Goal: Transaction & Acquisition: Book appointment/travel/reservation

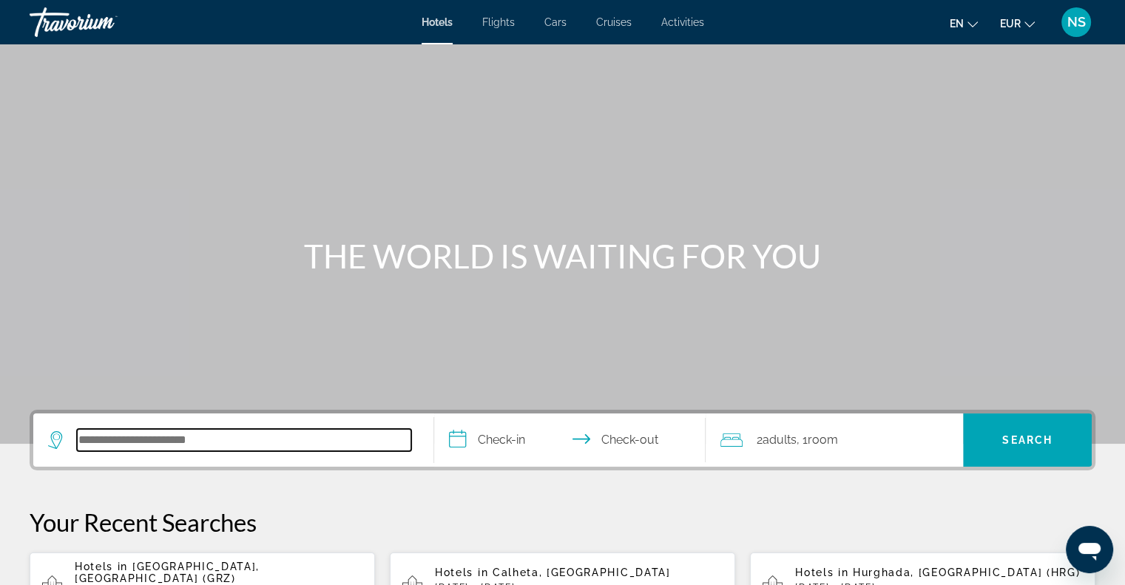
click at [112, 447] on input "Search hotel destination" at bounding box center [244, 440] width 334 height 22
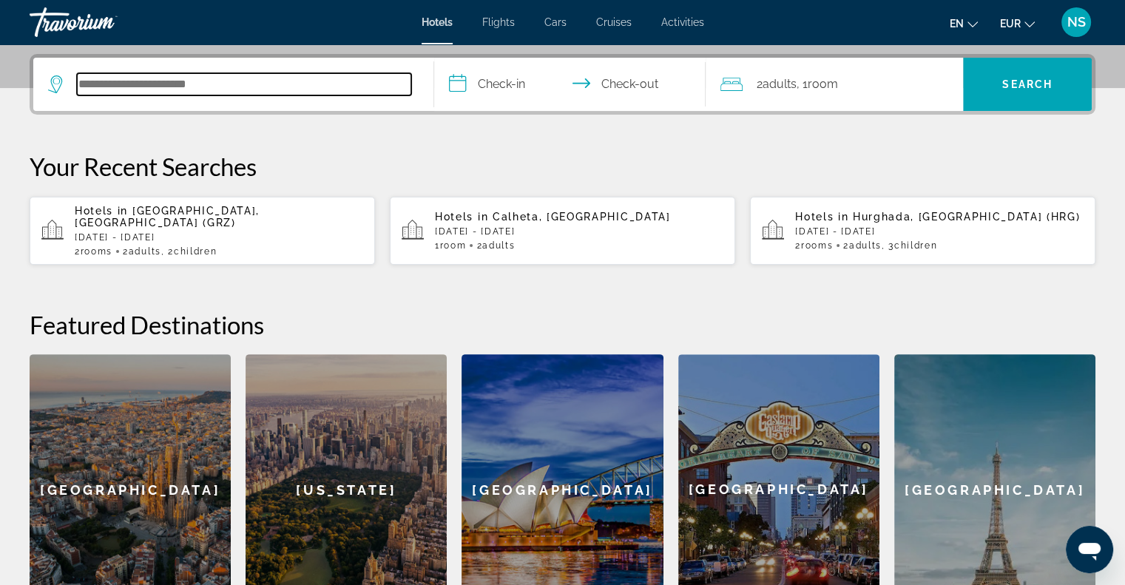
scroll to position [361, 0]
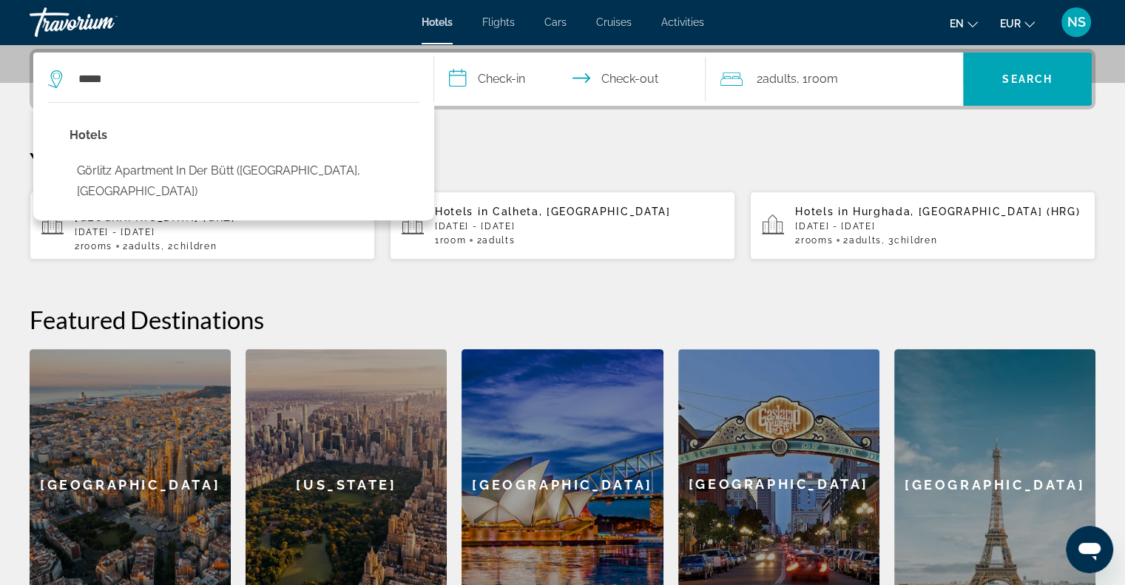
click at [176, 67] on div "***** Hotels [GEOGRAPHIC_DATA] In [GEOGRAPHIC_DATA] ([GEOGRAPHIC_DATA], [GEOGRA…" at bounding box center [233, 78] width 370 height 53
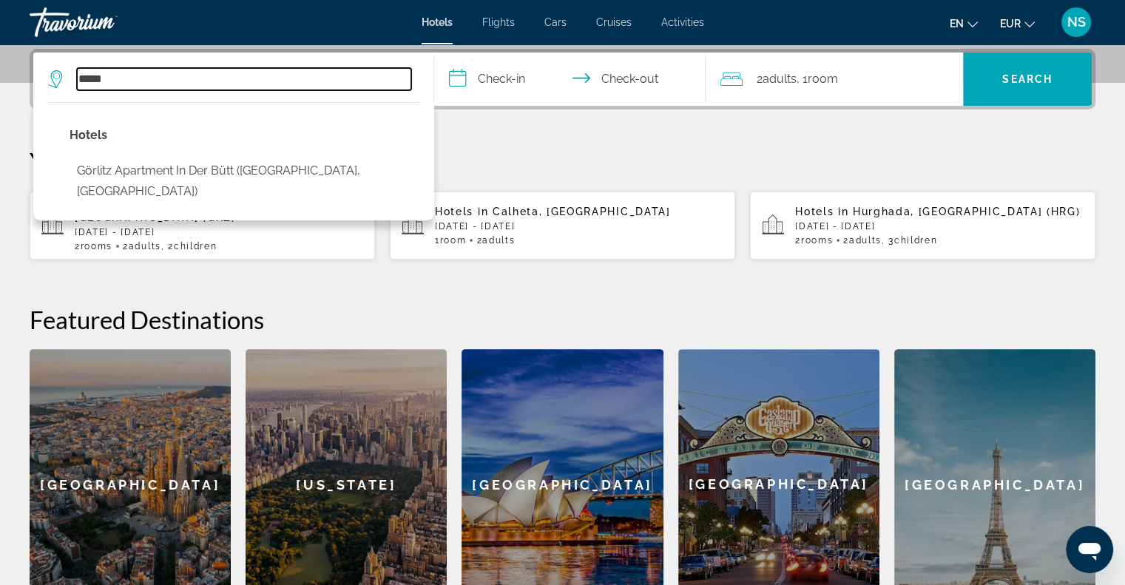
click at [144, 70] on input "*****" at bounding box center [244, 79] width 334 height 22
drag, startPoint x: 125, startPoint y: 77, endPoint x: 83, endPoint y: 81, distance: 42.3
click at [83, 81] on input "******" at bounding box center [244, 79] width 334 height 22
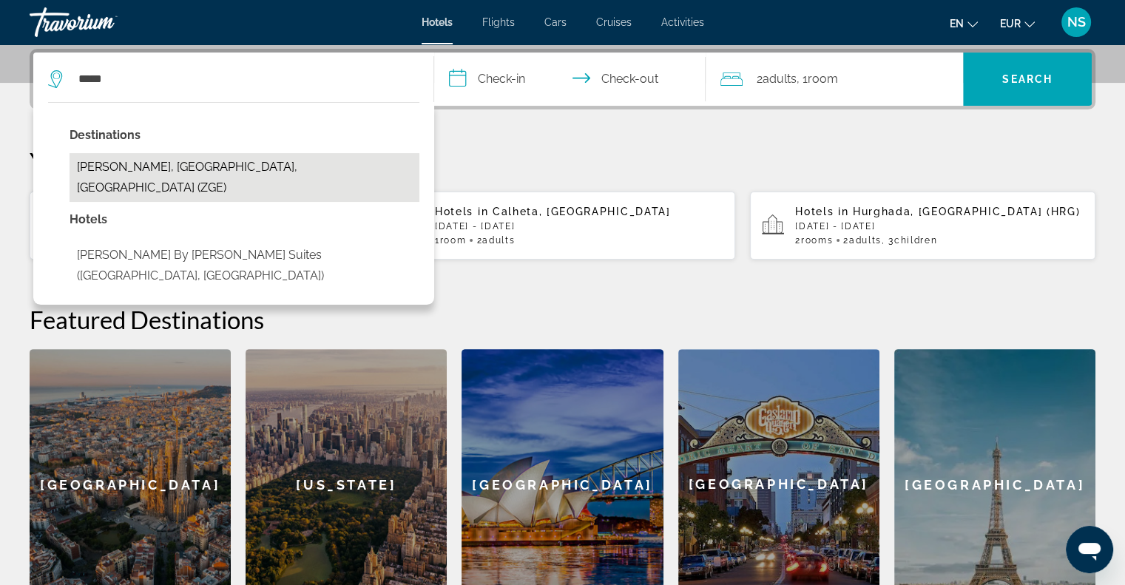
click at [212, 171] on button "[PERSON_NAME], [GEOGRAPHIC_DATA], [GEOGRAPHIC_DATA] (ZGE)" at bounding box center [245, 177] width 350 height 49
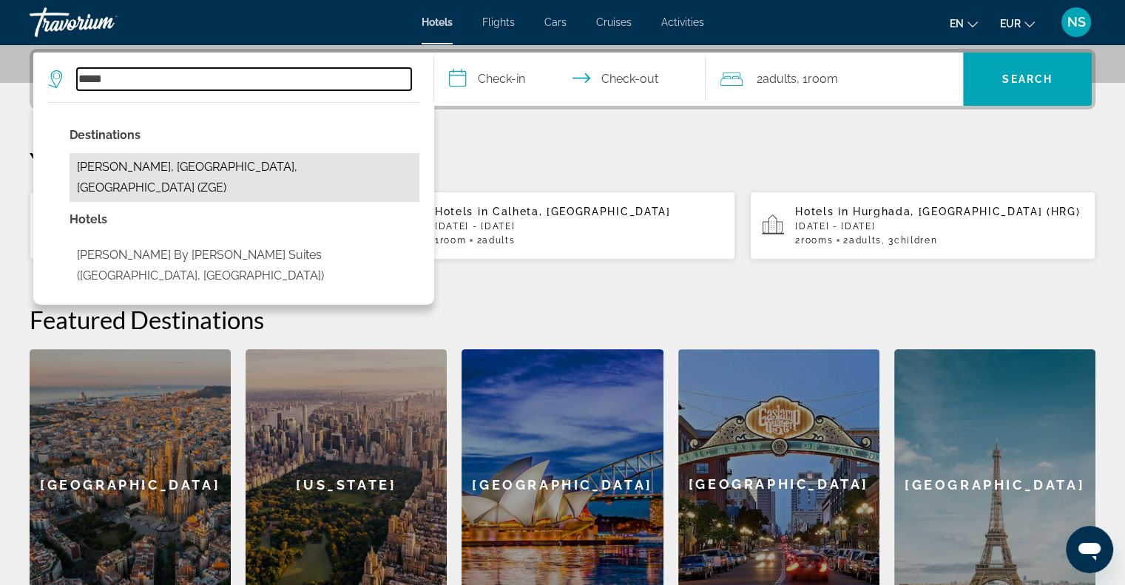
type input "**********"
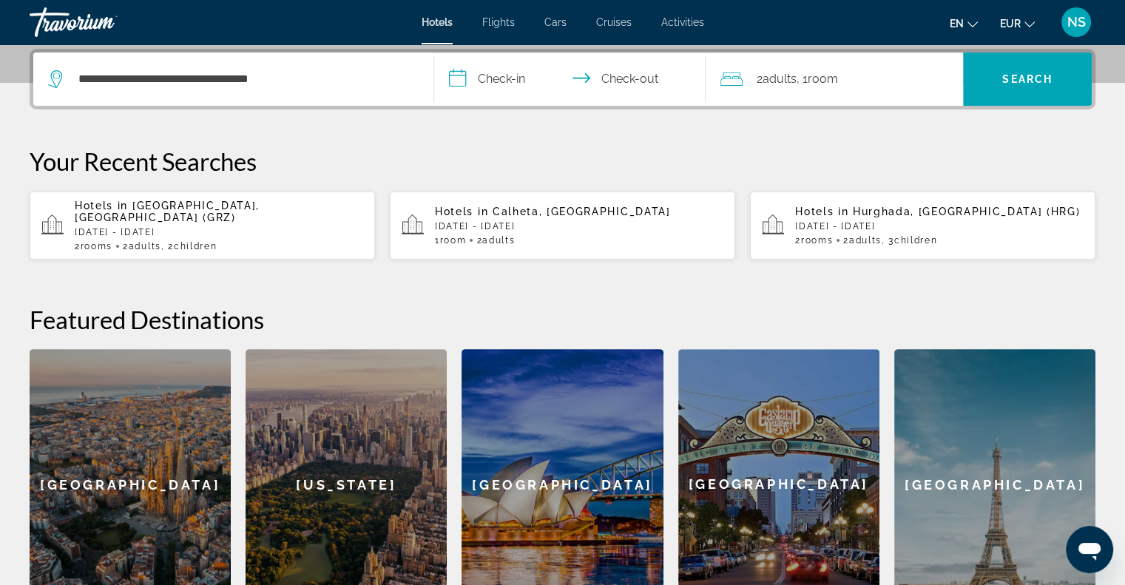
click at [452, 70] on input "**********" at bounding box center [573, 81] width 278 height 58
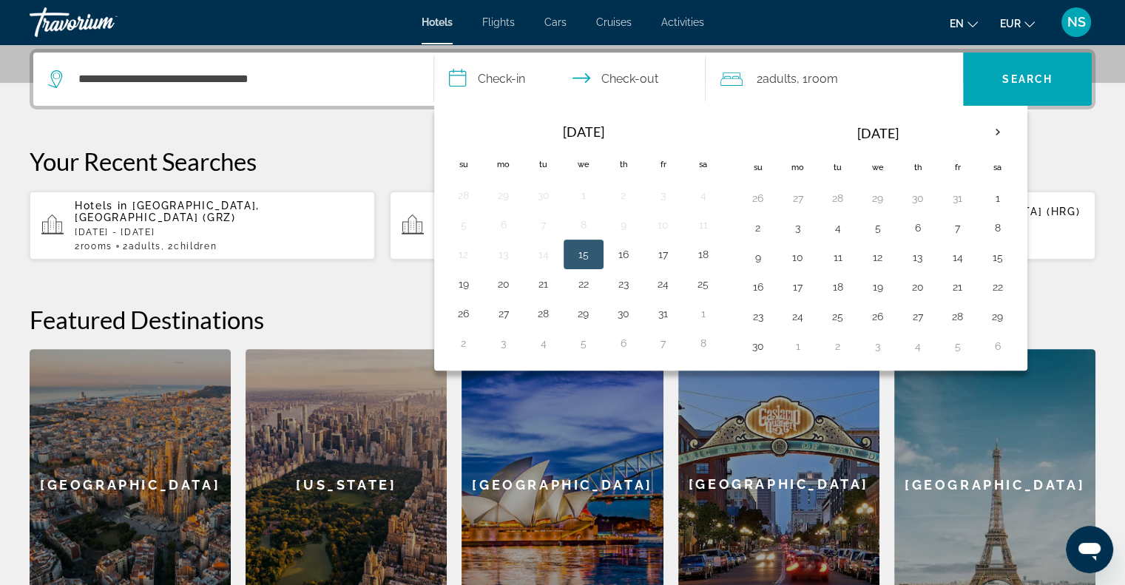
click at [592, 254] on button "15" at bounding box center [584, 254] width 24 height 21
click at [624, 249] on button "16" at bounding box center [623, 254] width 24 height 21
type input "**********"
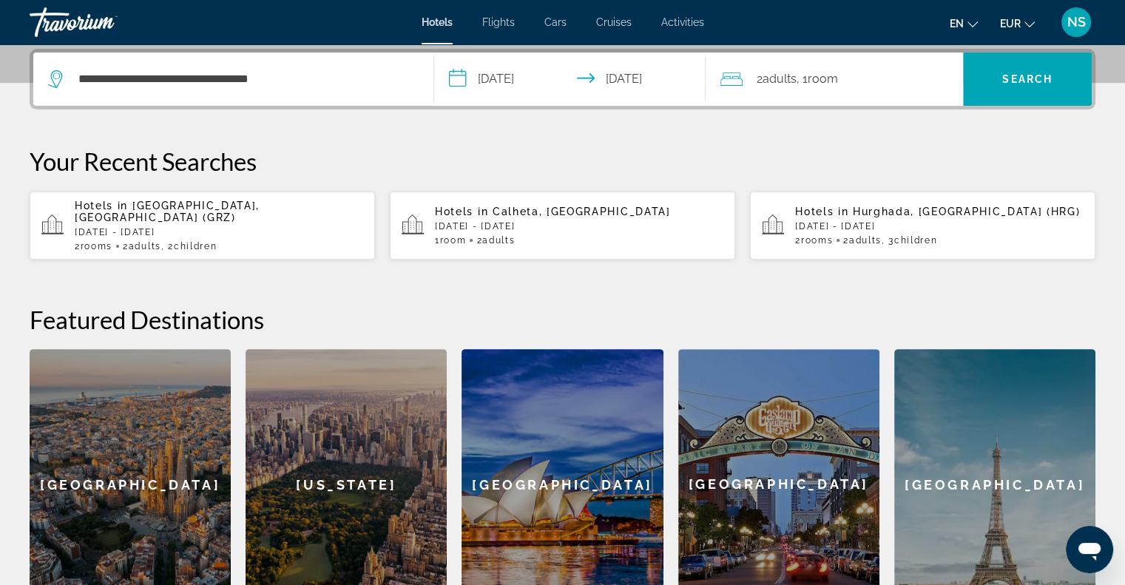
click at [851, 79] on div "2 Adult Adults , 1 Room rooms" at bounding box center [841, 79] width 243 height 21
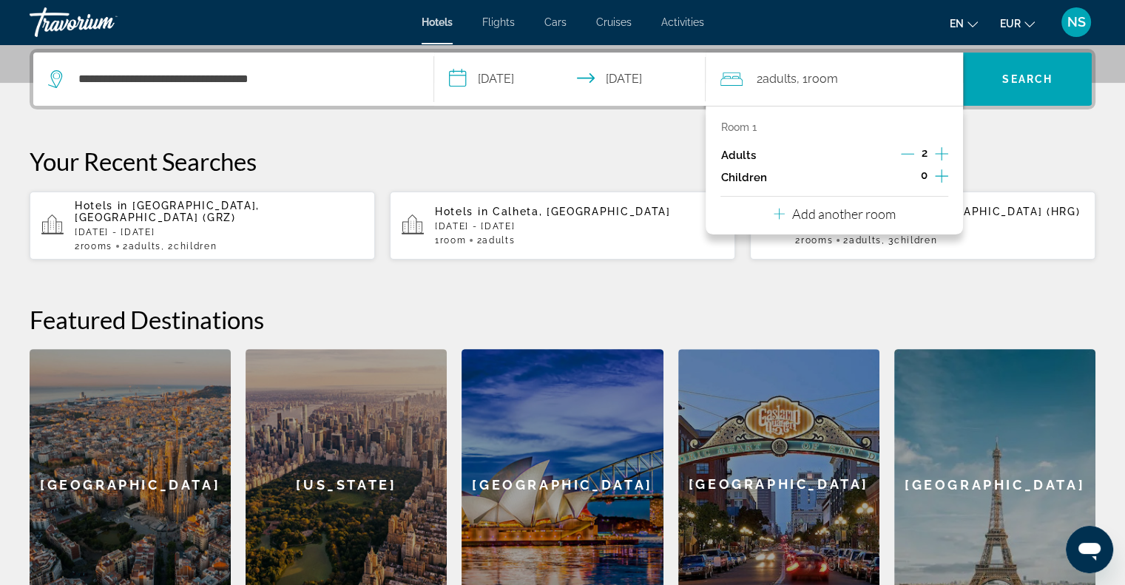
click at [911, 153] on icon "Decrement adults" at bounding box center [907, 153] width 13 height 13
click at [1020, 85] on span "Search" at bounding box center [1027, 78] width 129 height 35
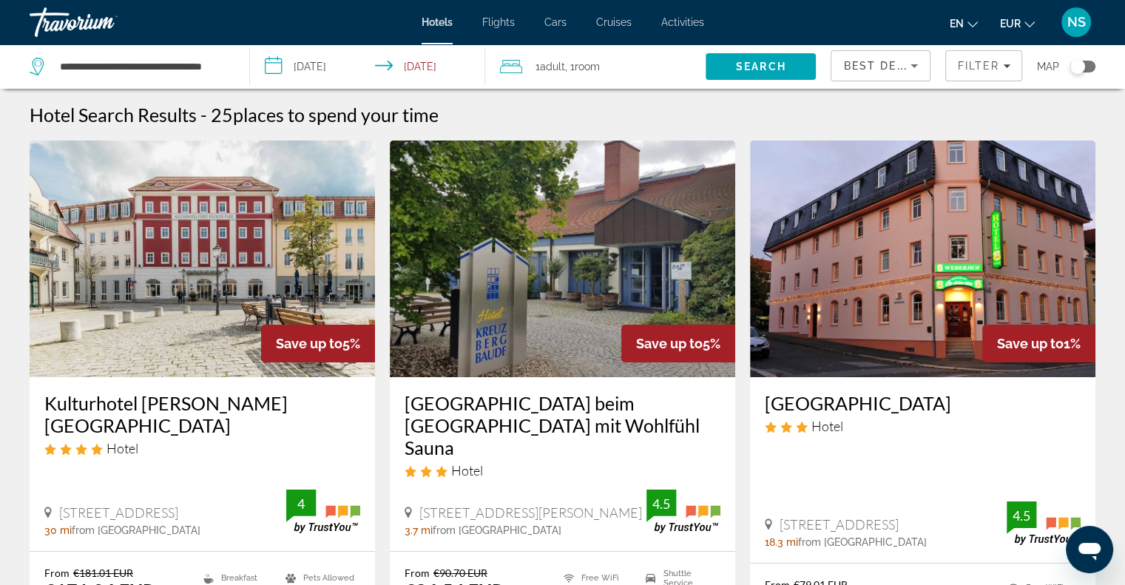
click at [1088, 65] on div "Toggle map" at bounding box center [1082, 67] width 25 height 12
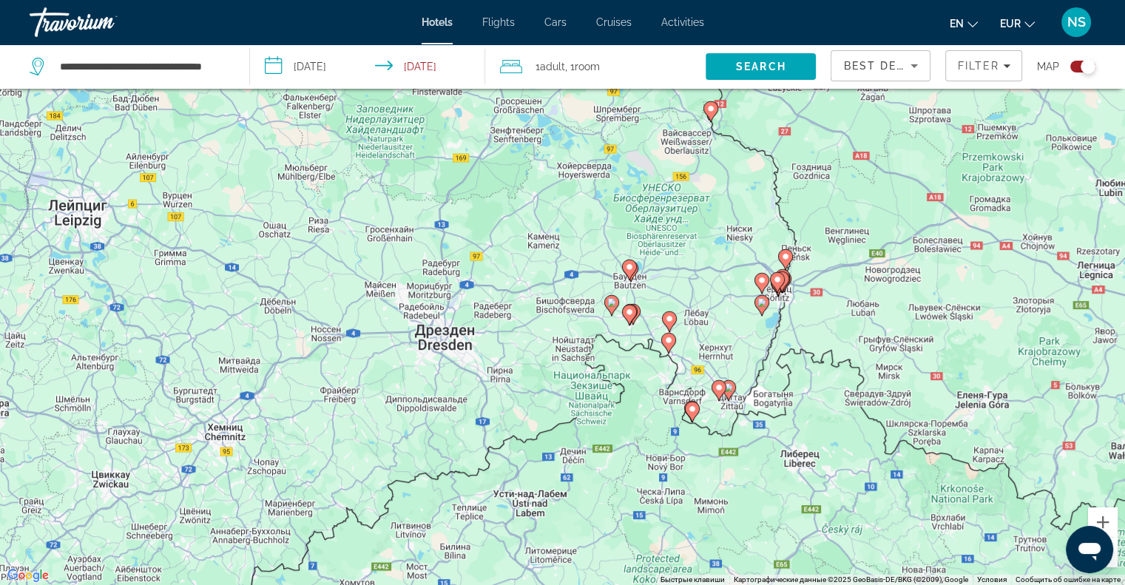
drag, startPoint x: 709, startPoint y: 331, endPoint x: 847, endPoint y: 311, distance: 139.7
click at [847, 311] on div "Чтобы активировать перетаскивание с помощью клавиатуры, нажмите Alt + Ввод. Пос…" at bounding box center [562, 292] width 1125 height 585
click at [1073, 70] on div "Toggle map" at bounding box center [1082, 67] width 25 height 12
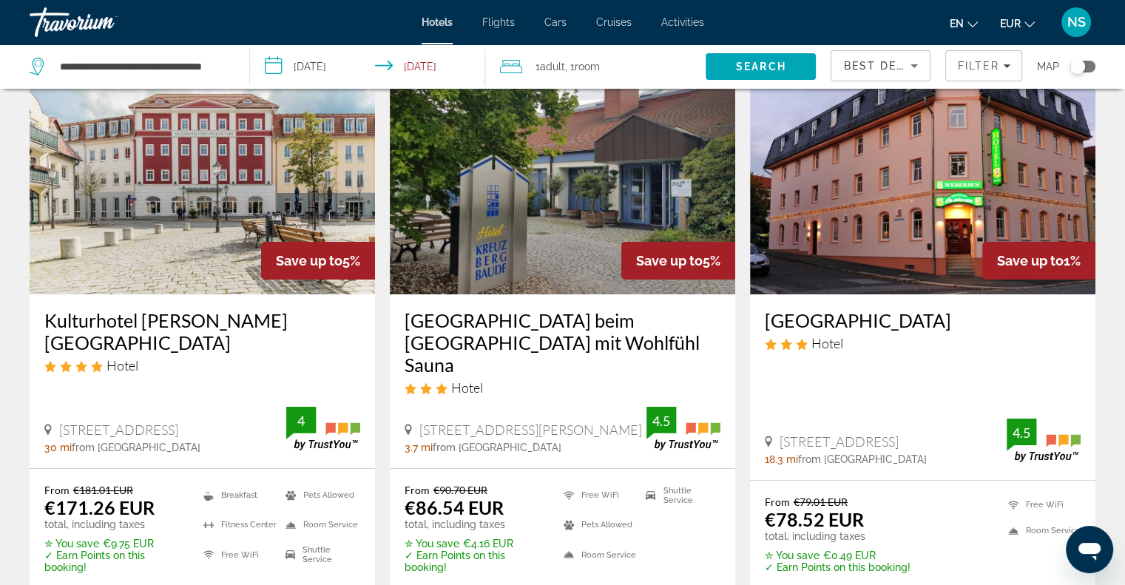
scroll to position [0, 0]
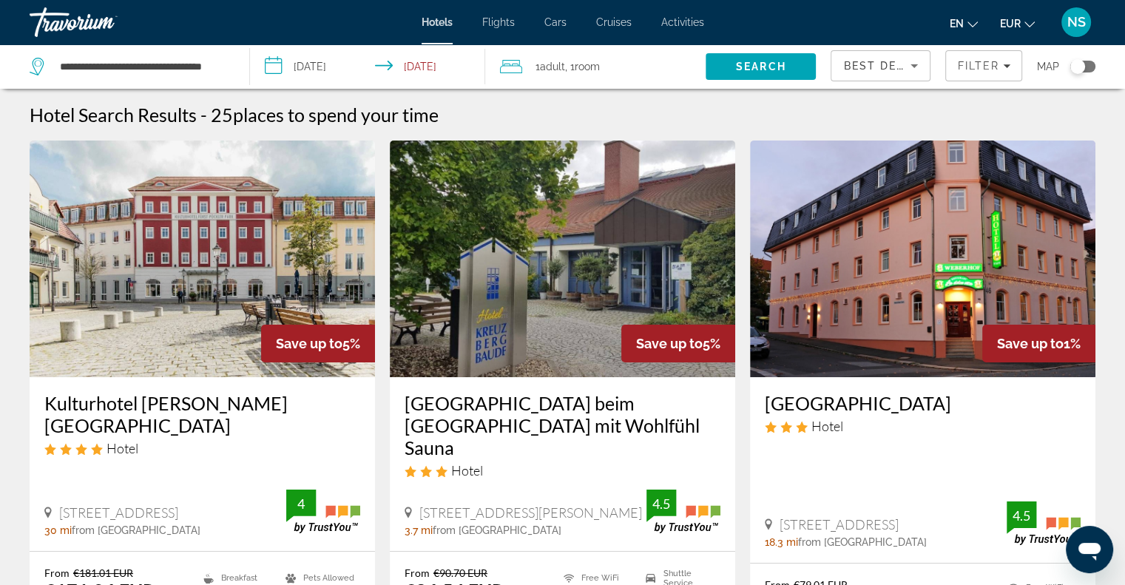
click at [1088, 64] on div "Toggle map" at bounding box center [1082, 67] width 25 height 12
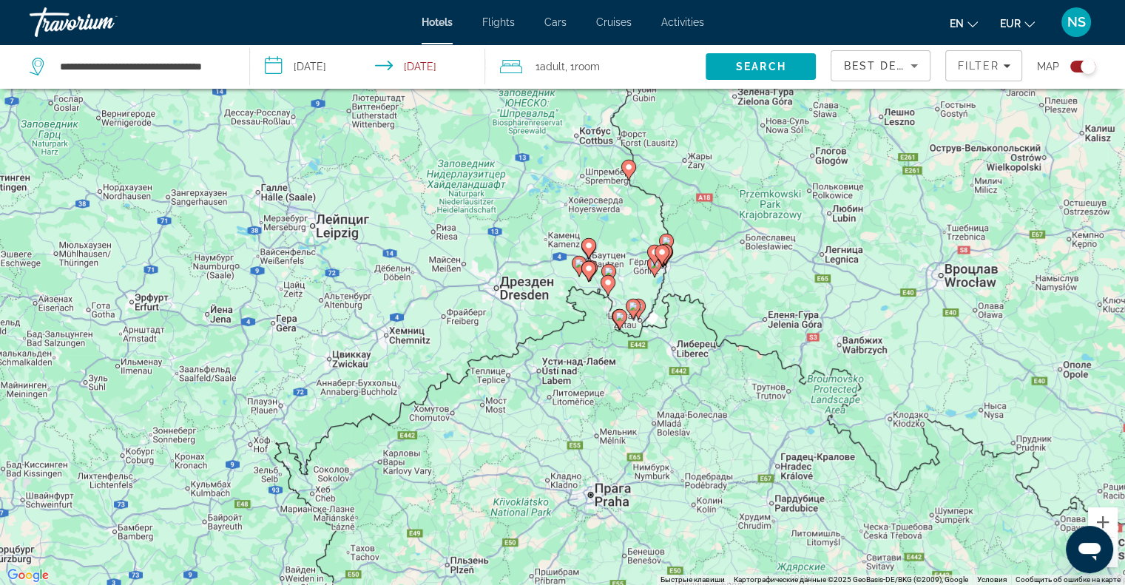
click at [1071, 66] on div "Toggle map" at bounding box center [1082, 67] width 25 height 12
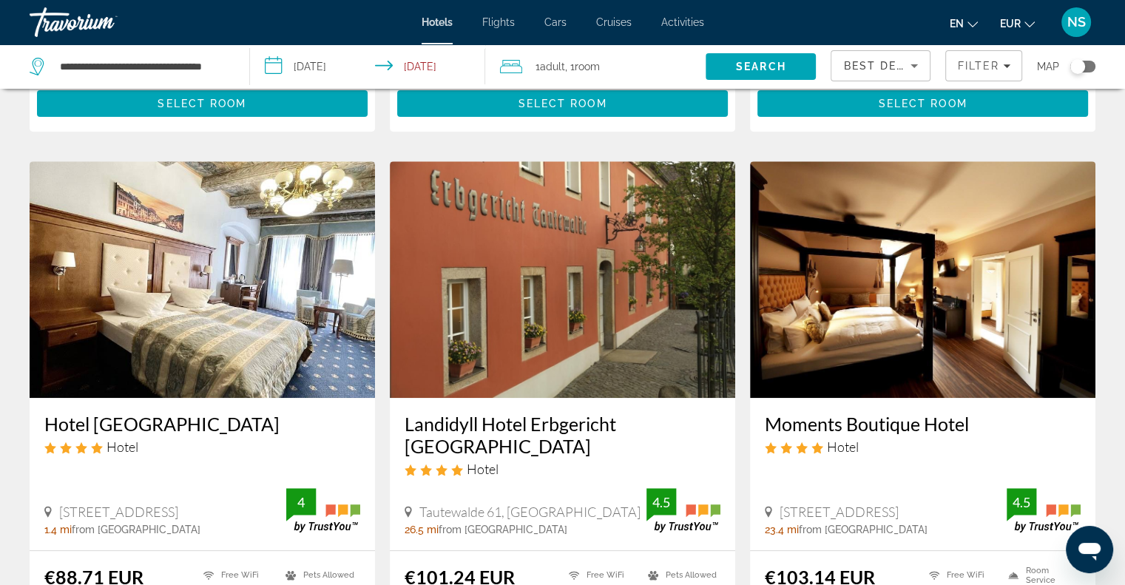
scroll to position [695, 0]
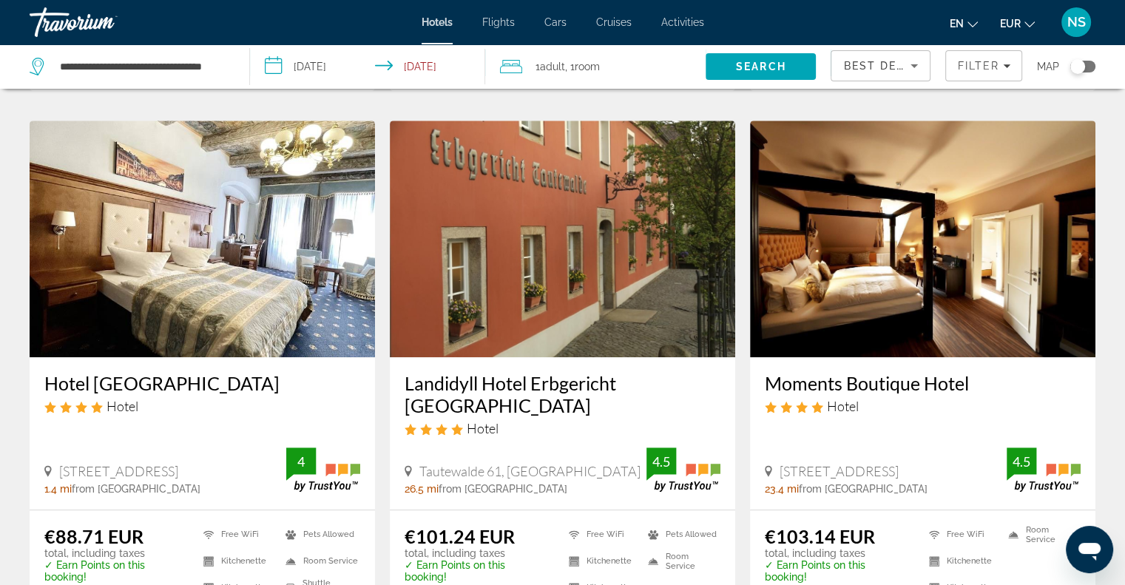
click at [1082, 66] on div "Toggle map" at bounding box center [1077, 66] width 15 height 15
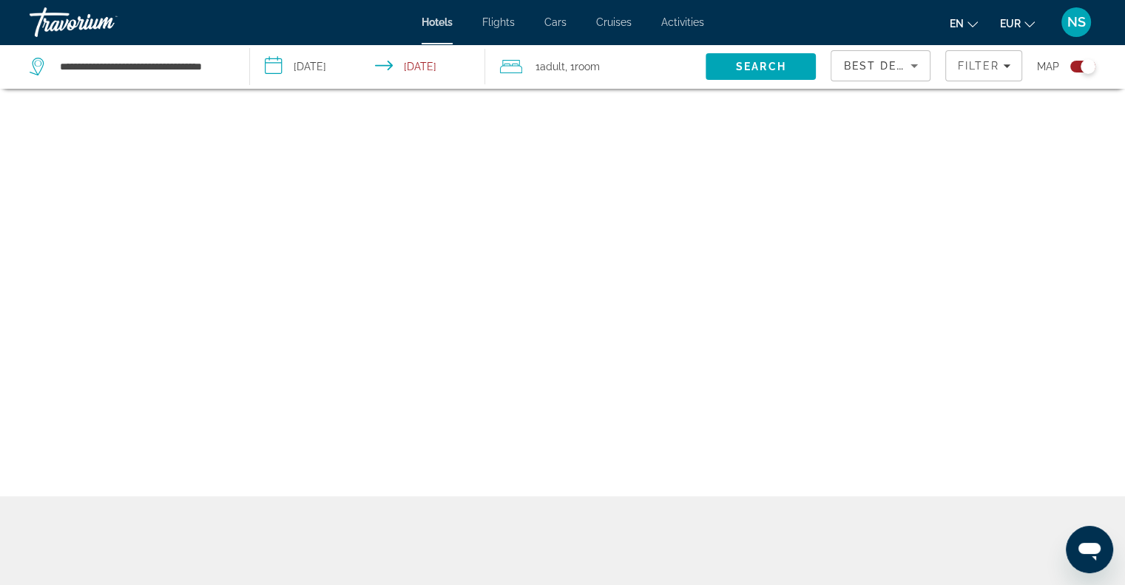
scroll to position [89, 0]
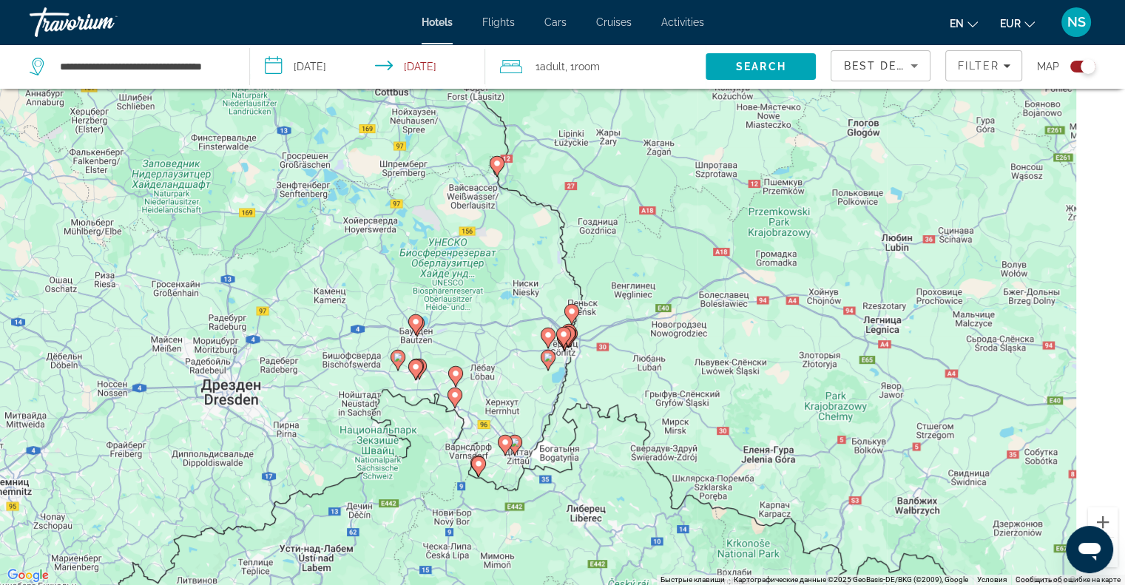
drag, startPoint x: 610, startPoint y: 340, endPoint x: 532, endPoint y: 379, distance: 87.3
click at [532, 379] on div "Чтобы активировать перетаскивание с помощью клавиатуры, нажмите Alt + Ввод. Пос…" at bounding box center [562, 292] width 1125 height 585
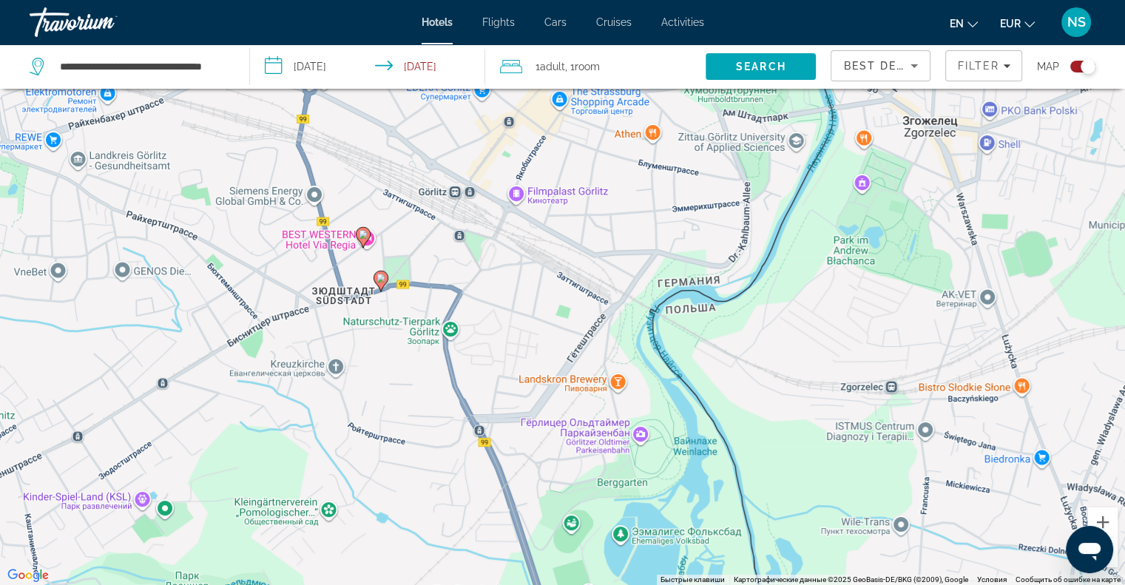
drag, startPoint x: 560, startPoint y: 338, endPoint x: 592, endPoint y: 373, distance: 48.1
click at [592, 373] on div "Чтобы активировать перетаскивание с помощью клавиатуры, нажмите Alt + Ввод. Пос…" at bounding box center [562, 292] width 1125 height 585
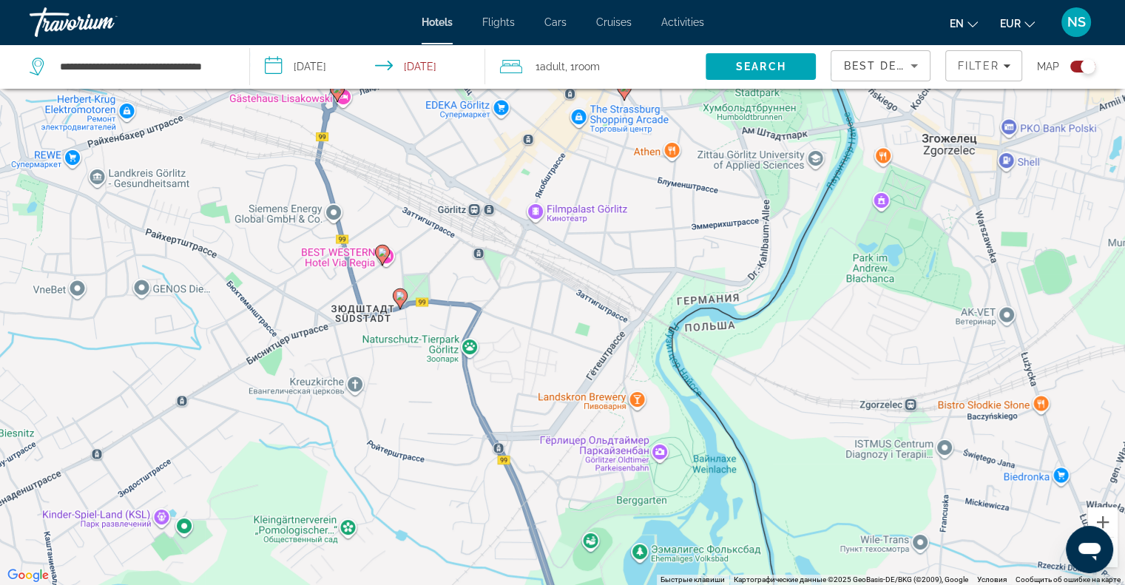
click at [382, 253] on image "Main content" at bounding box center [382, 252] width 9 height 9
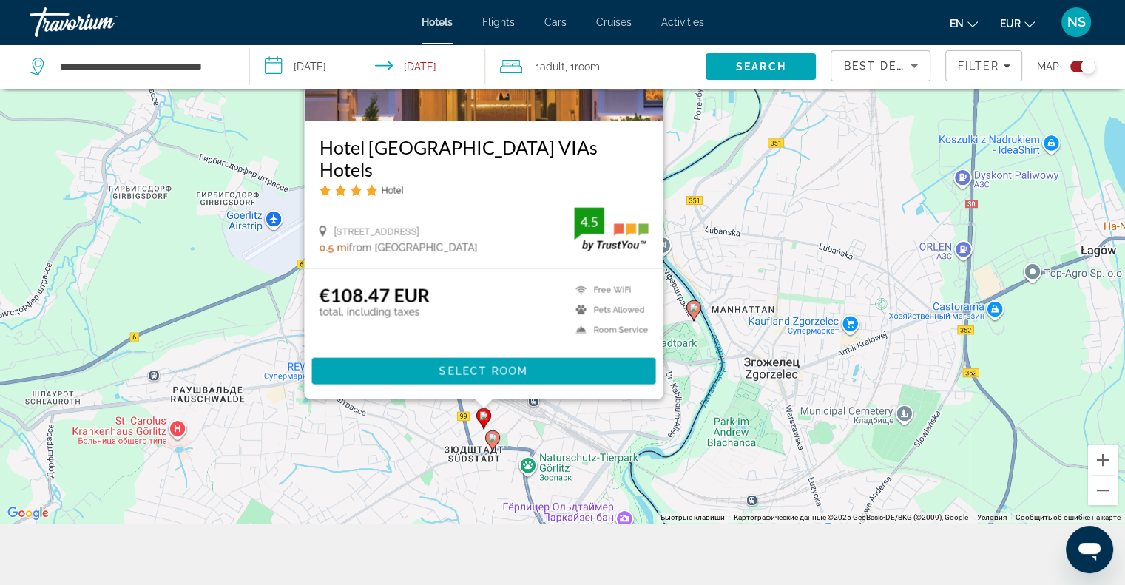
scroll to position [163, 0]
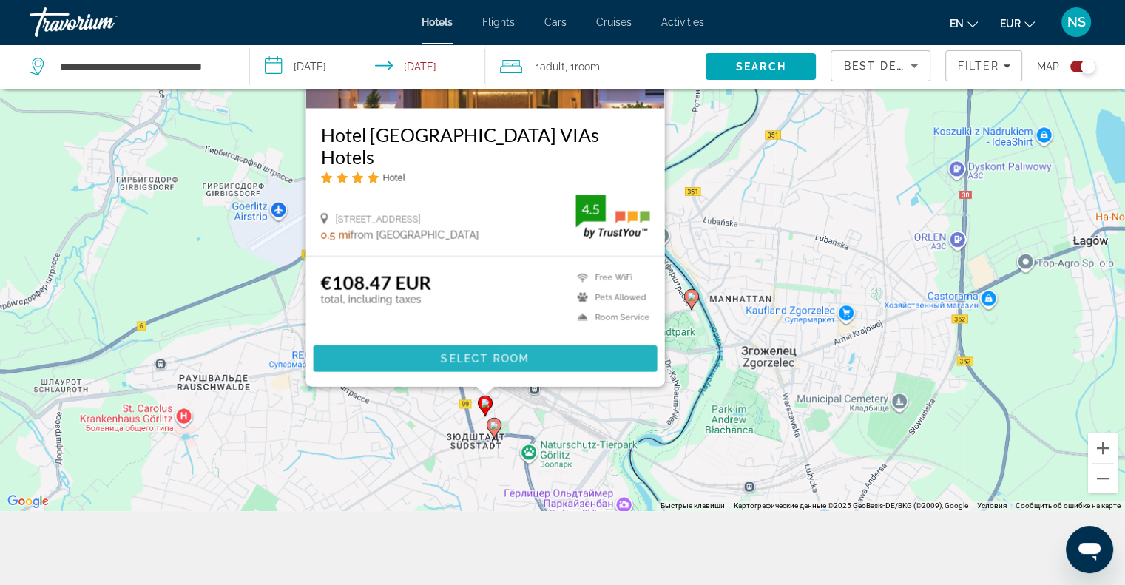
click at [609, 360] on span "Main content" at bounding box center [485, 358] width 344 height 35
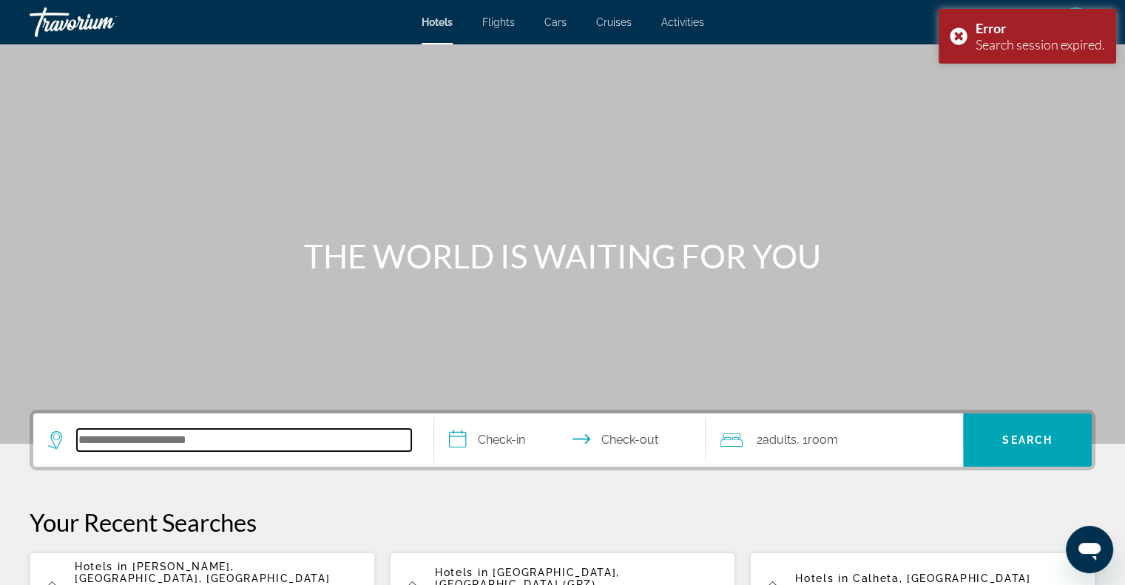
click at [109, 443] on input "Search hotel destination" at bounding box center [244, 440] width 334 height 22
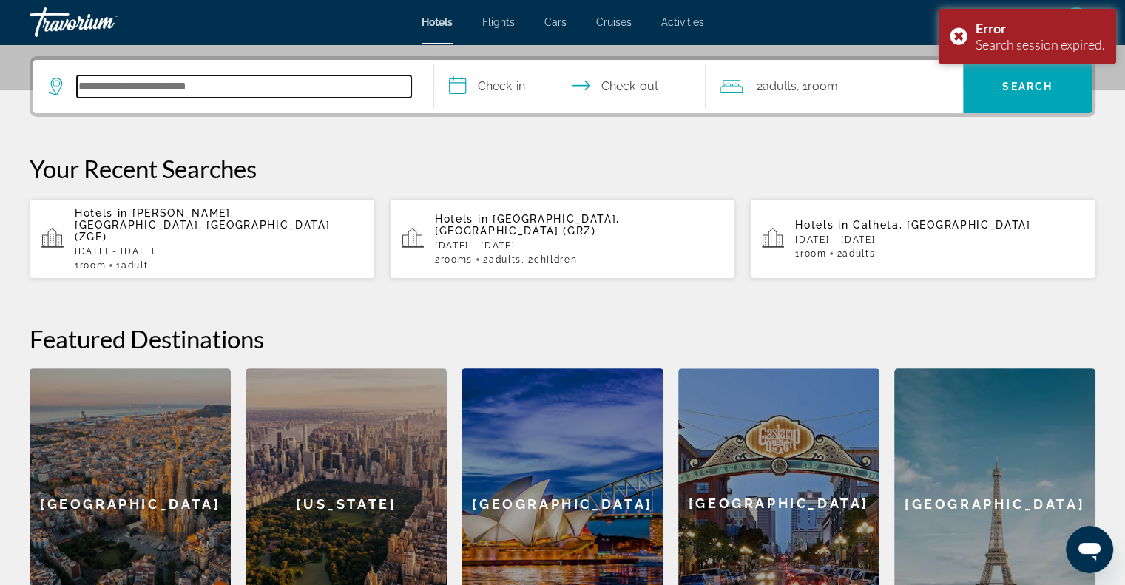
scroll to position [361, 0]
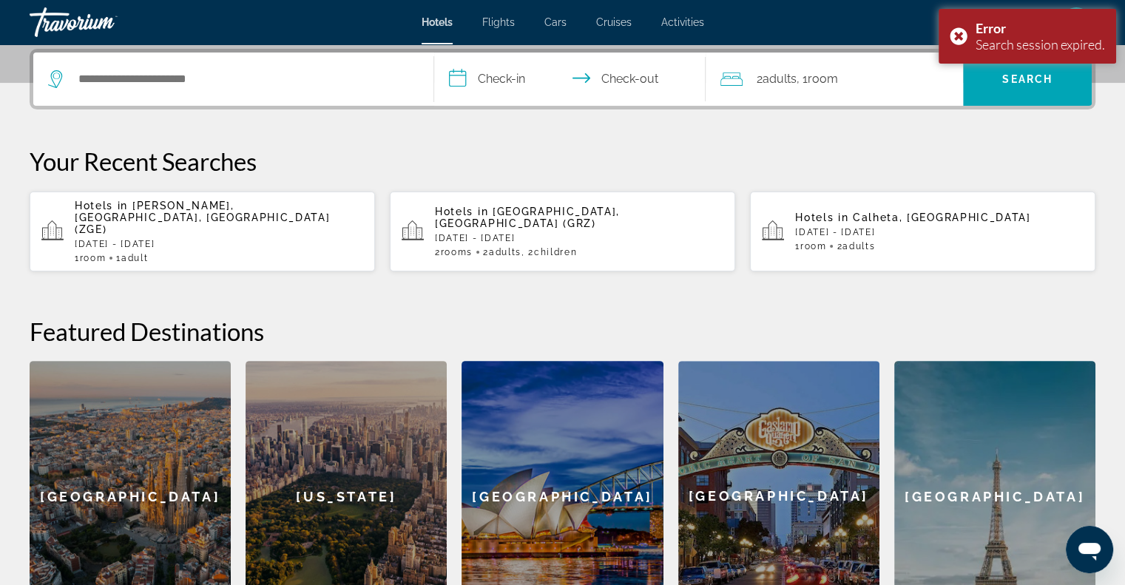
click at [152, 192] on app-hotels-recent-search "Hotels in [GEOGRAPHIC_DATA], [GEOGRAPHIC_DATA], [GEOGRAPHIC_DATA] (ZGE) [DATE] …" at bounding box center [202, 232] width 345 height 80
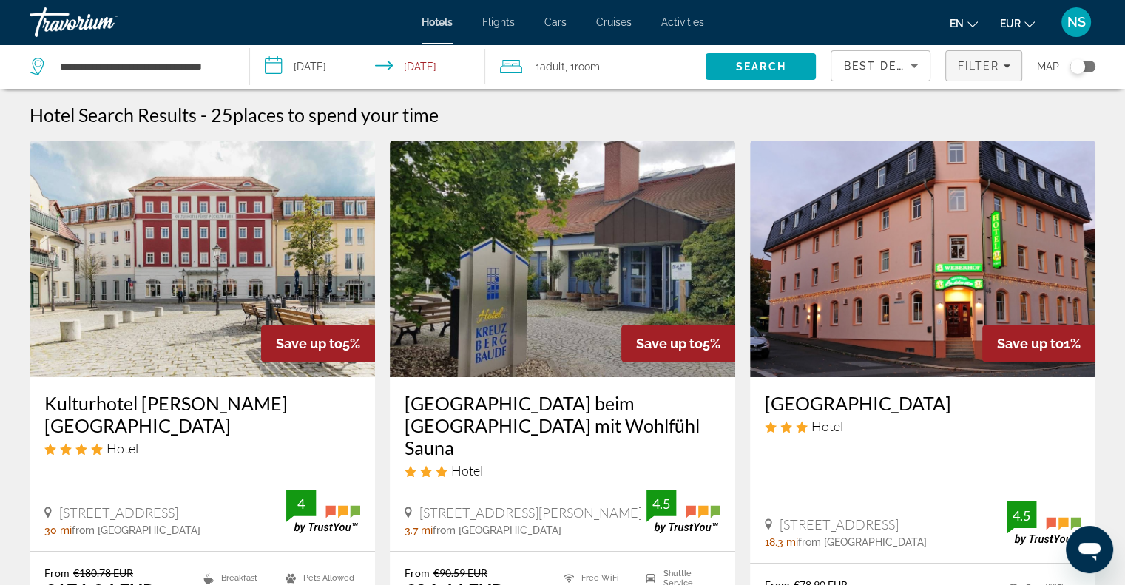
click at [982, 67] on span "Filter" at bounding box center [978, 66] width 42 height 12
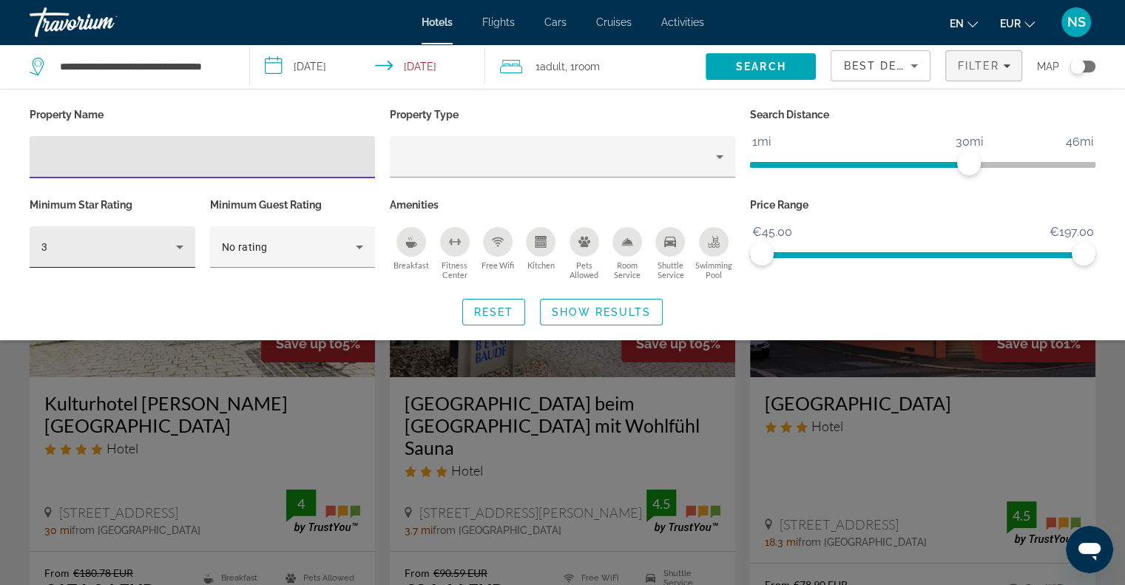
click at [189, 252] on div "3" at bounding box center [113, 246] width 166 height 41
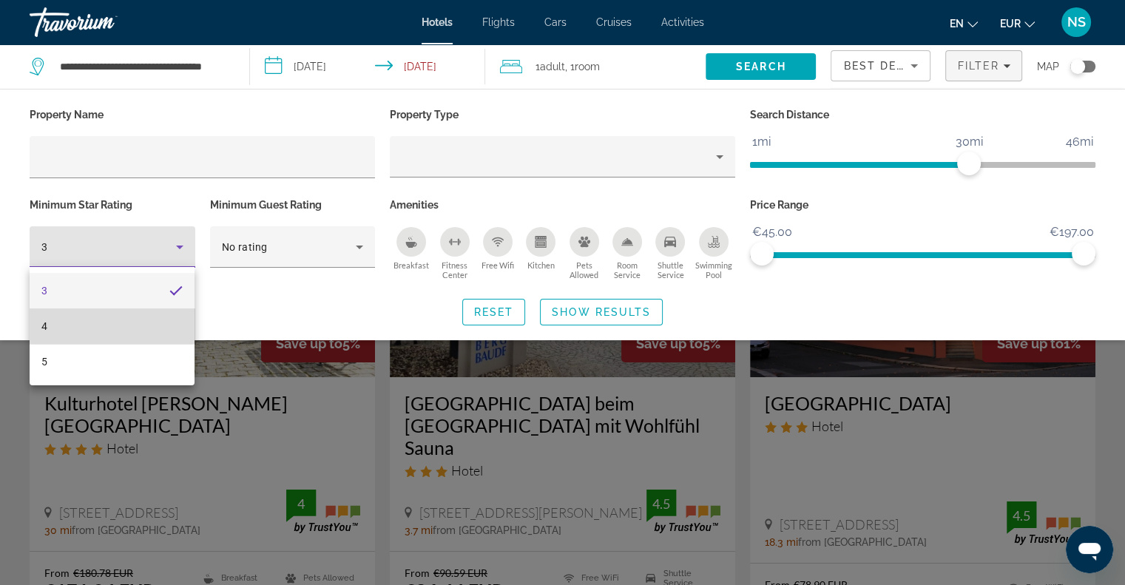
click at [155, 320] on mat-option "4" at bounding box center [112, 325] width 165 height 35
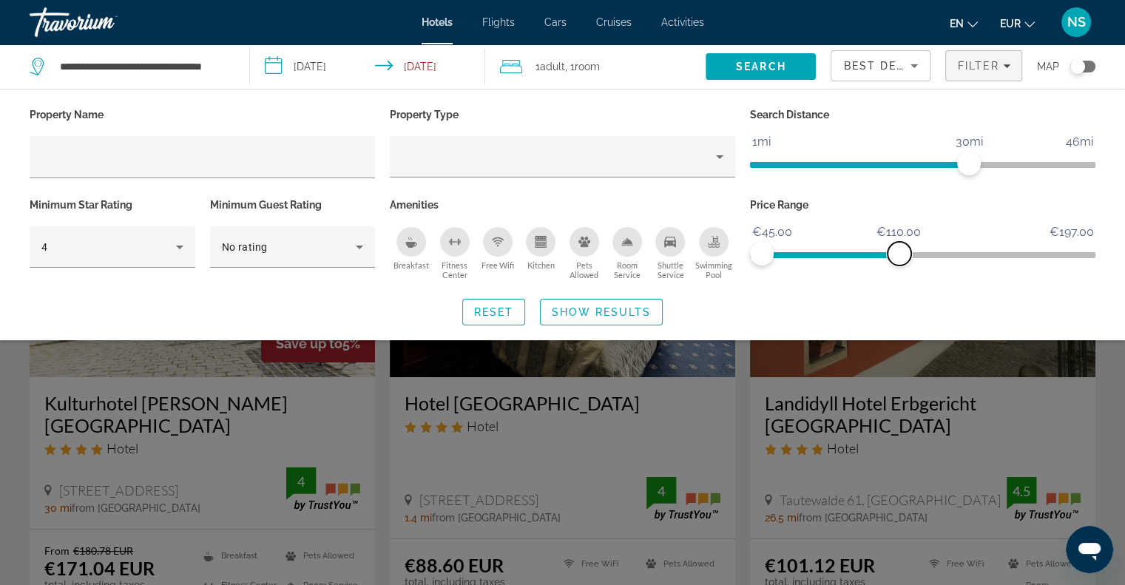
drag, startPoint x: 1080, startPoint y: 251, endPoint x: 899, endPoint y: 245, distance: 180.5
click at [899, 245] on span "ngx-slider-max" at bounding box center [899, 254] width 24 height 24
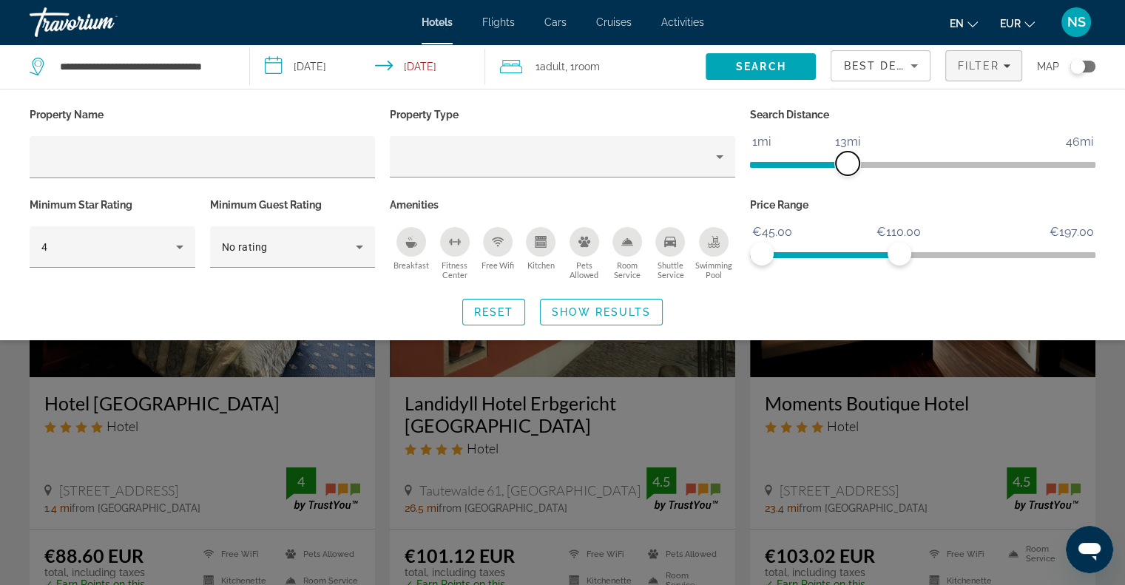
drag, startPoint x: 965, startPoint y: 171, endPoint x: 844, endPoint y: 166, distance: 120.6
click at [844, 166] on span "ngx-slider" at bounding box center [848, 164] width 24 height 24
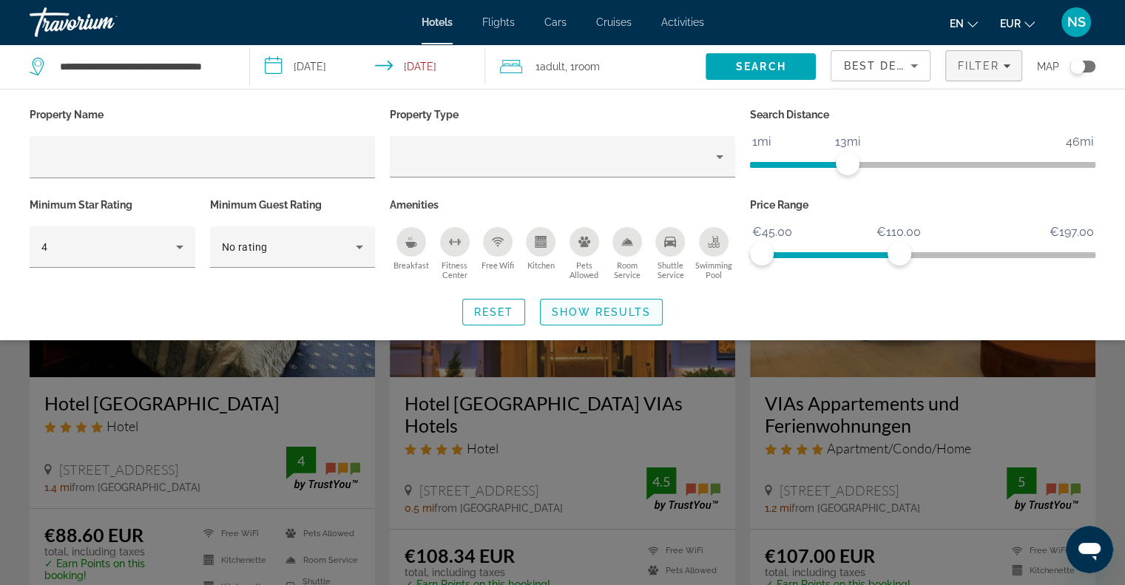
click at [656, 313] on span "Search widget" at bounding box center [600, 311] width 121 height 35
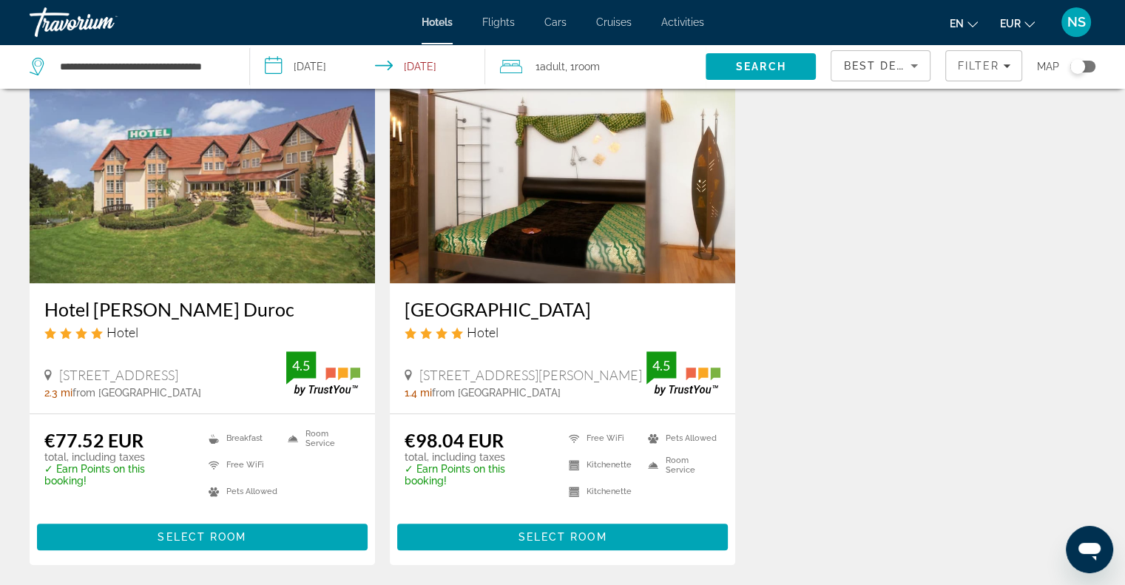
scroll to position [646, 0]
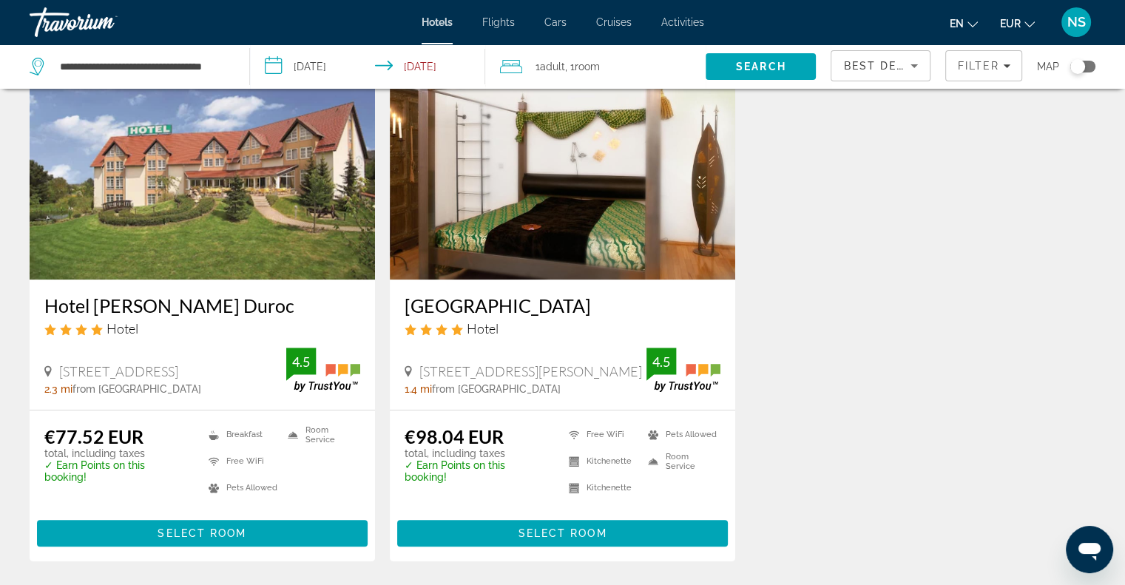
click at [241, 240] on img "Main content" at bounding box center [202, 161] width 345 height 237
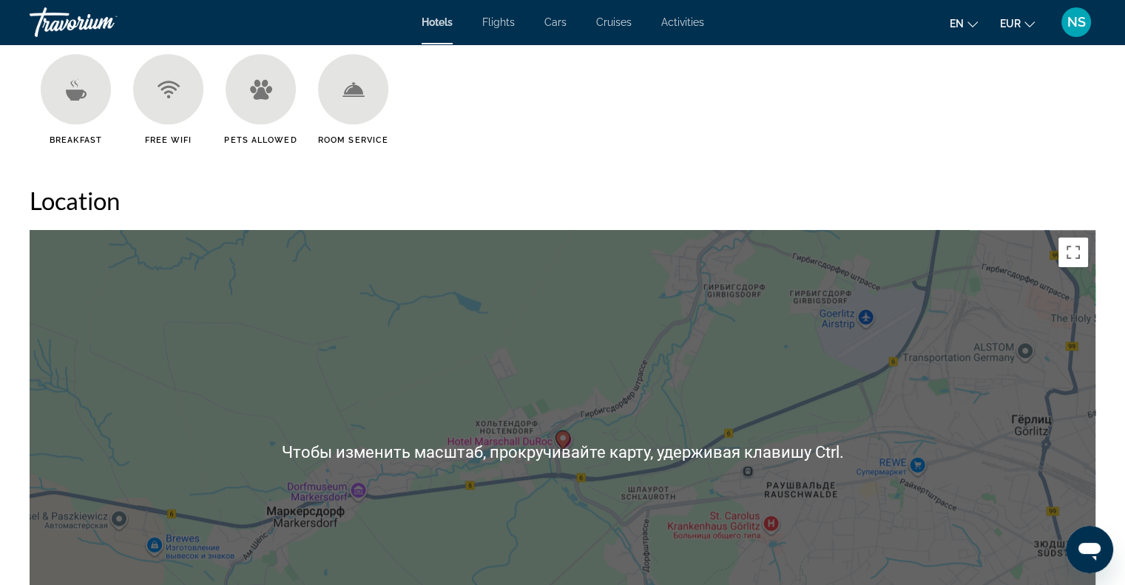
scroll to position [1479, 0]
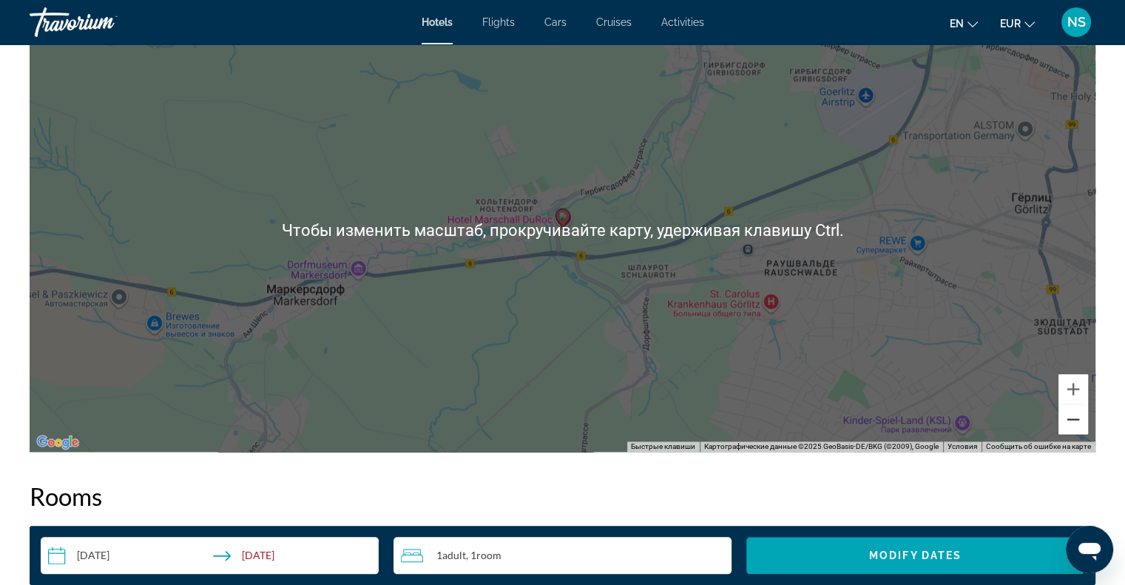
click at [1074, 425] on button "Уменьшить" at bounding box center [1073, 419] width 30 height 30
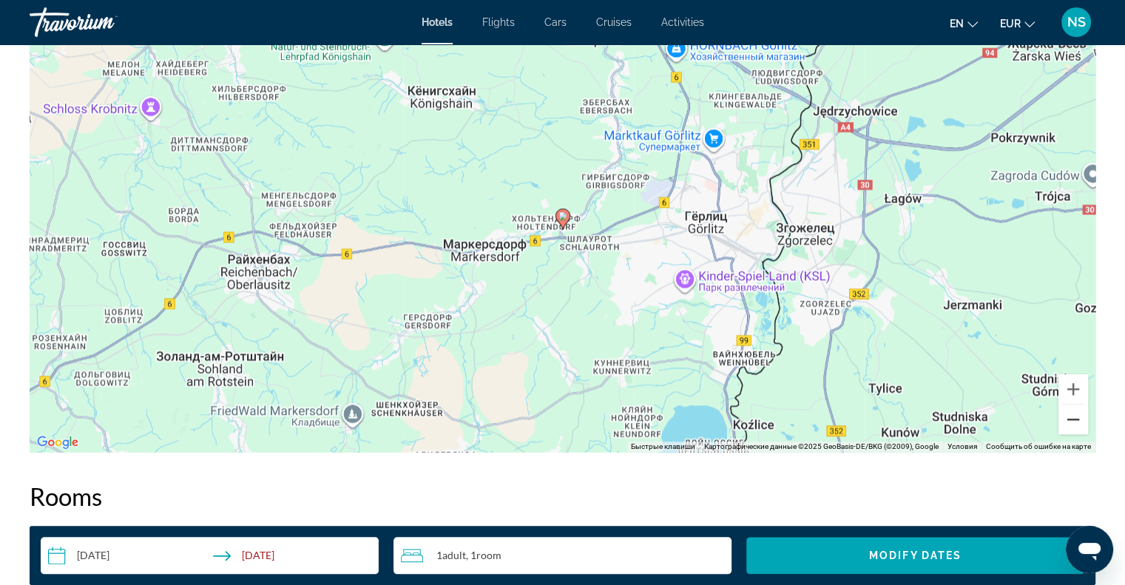
click at [1074, 425] on button "Уменьшить" at bounding box center [1073, 419] width 30 height 30
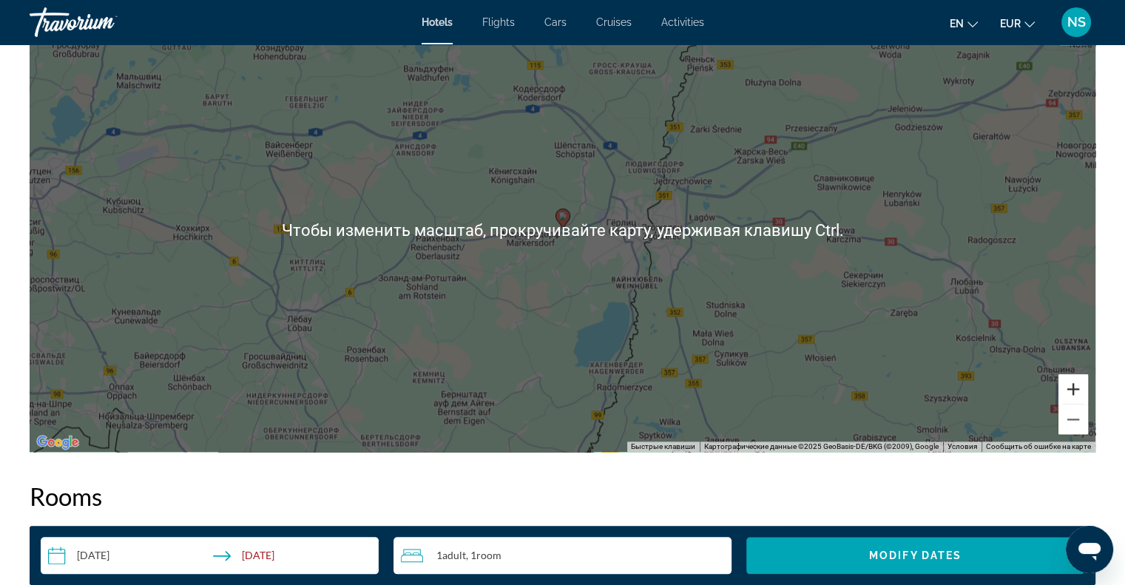
click at [1079, 392] on button "Увеличить" at bounding box center [1073, 389] width 30 height 30
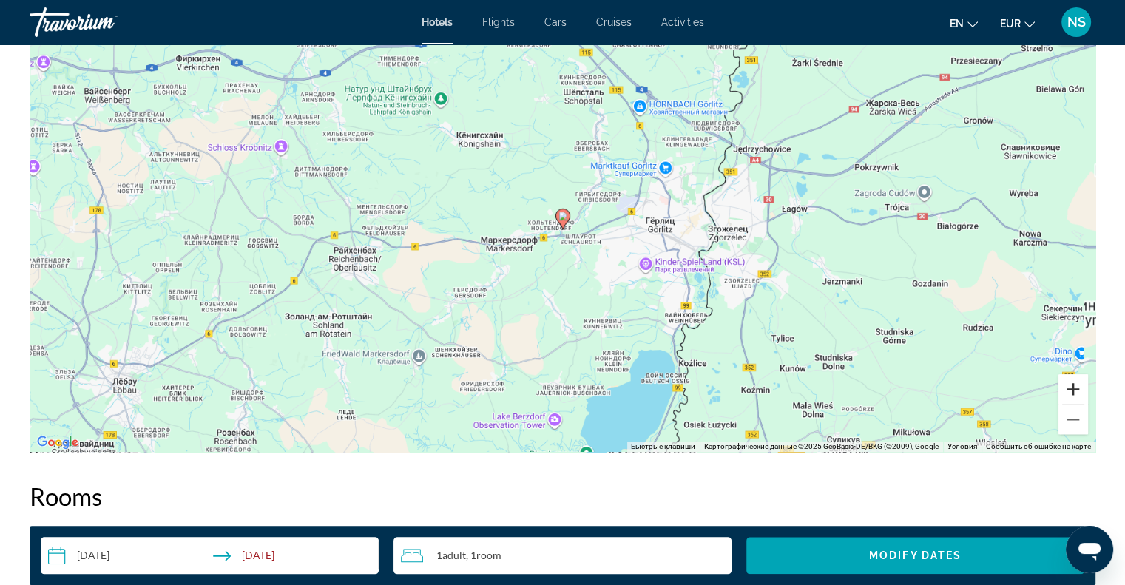
click at [1079, 392] on button "Увеличить" at bounding box center [1073, 389] width 30 height 30
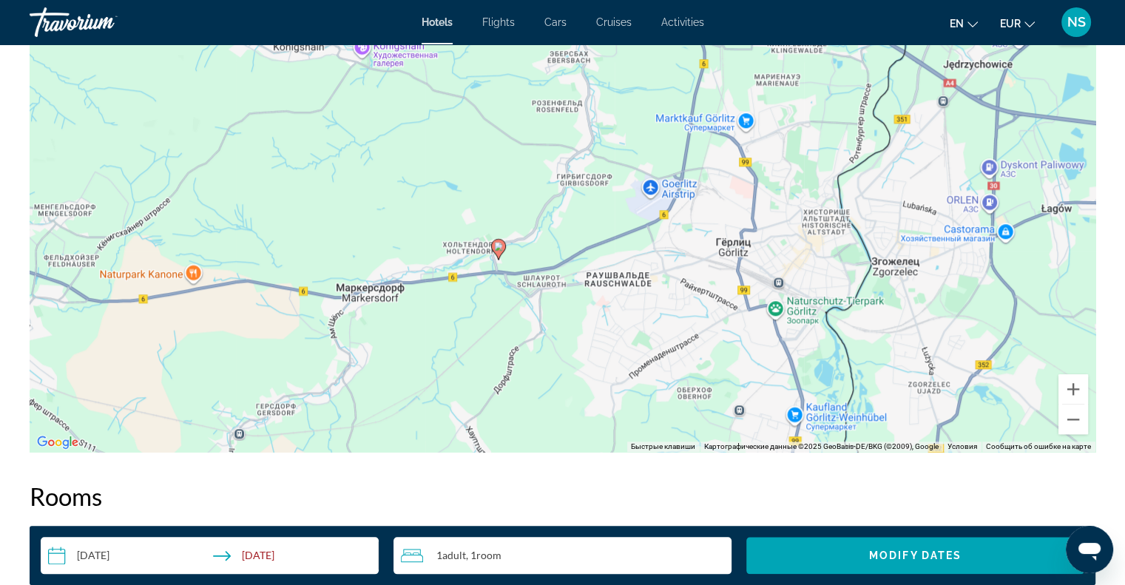
drag, startPoint x: 836, startPoint y: 301, endPoint x: 768, endPoint y: 331, distance: 73.8
click at [768, 331] on div "Чтобы активировать перетаскивание с помощью клавиатуры, нажмите Alt + Ввод. Пос…" at bounding box center [562, 230] width 1065 height 444
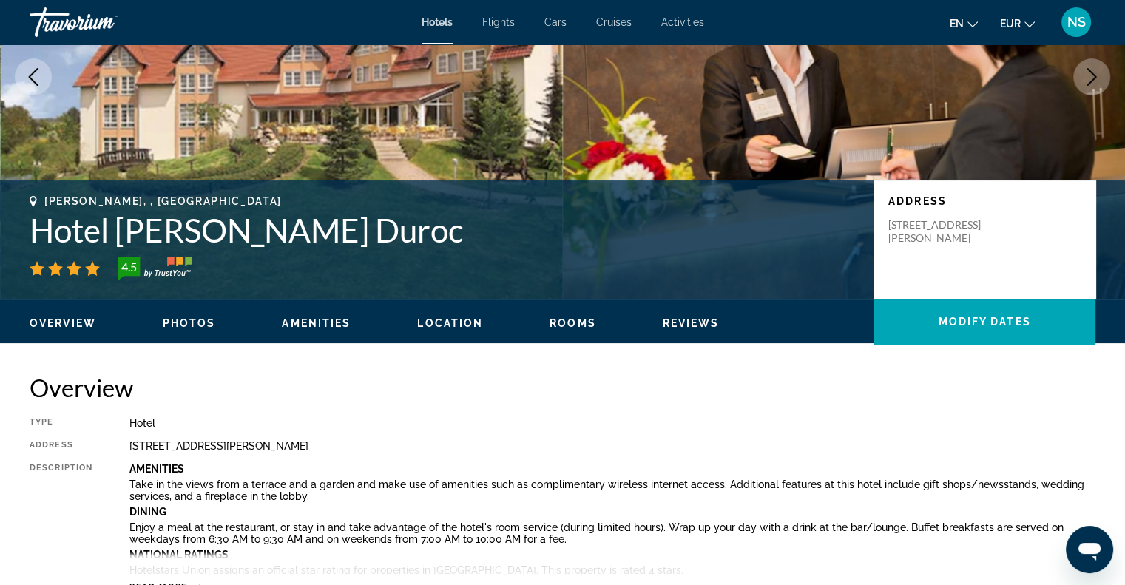
scroll to position [0, 0]
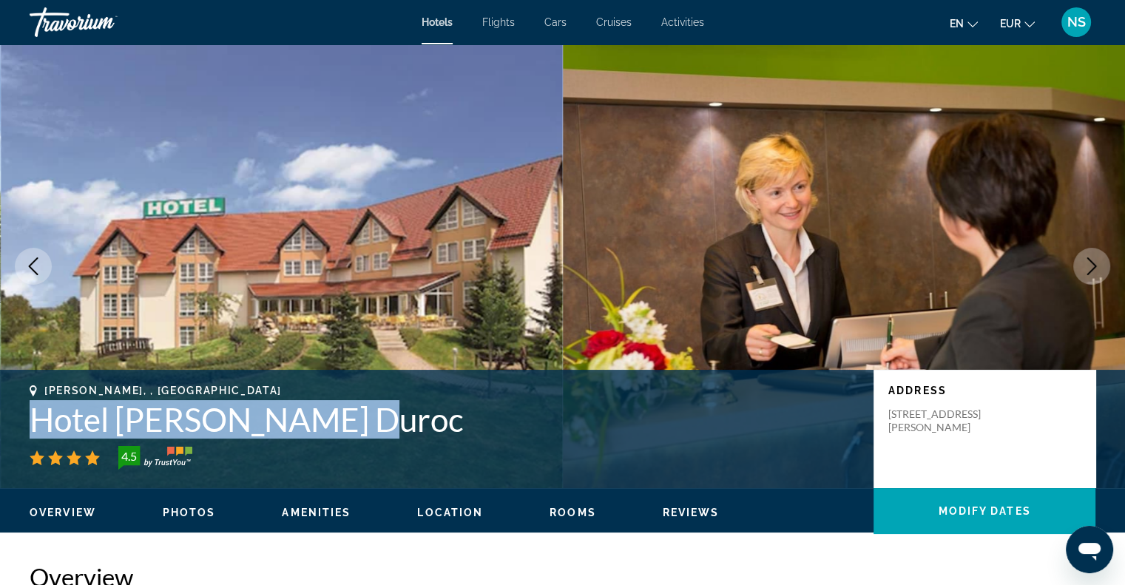
drag, startPoint x: 29, startPoint y: 419, endPoint x: 370, endPoint y: 413, distance: 340.9
click at [370, 413] on div "[PERSON_NAME], , [GEOGRAPHIC_DATA] Hotel [PERSON_NAME] Duroc 4.5 Address [STREE…" at bounding box center [562, 428] width 1125 height 89
copy h1 "Hotel [PERSON_NAME] Duroc"
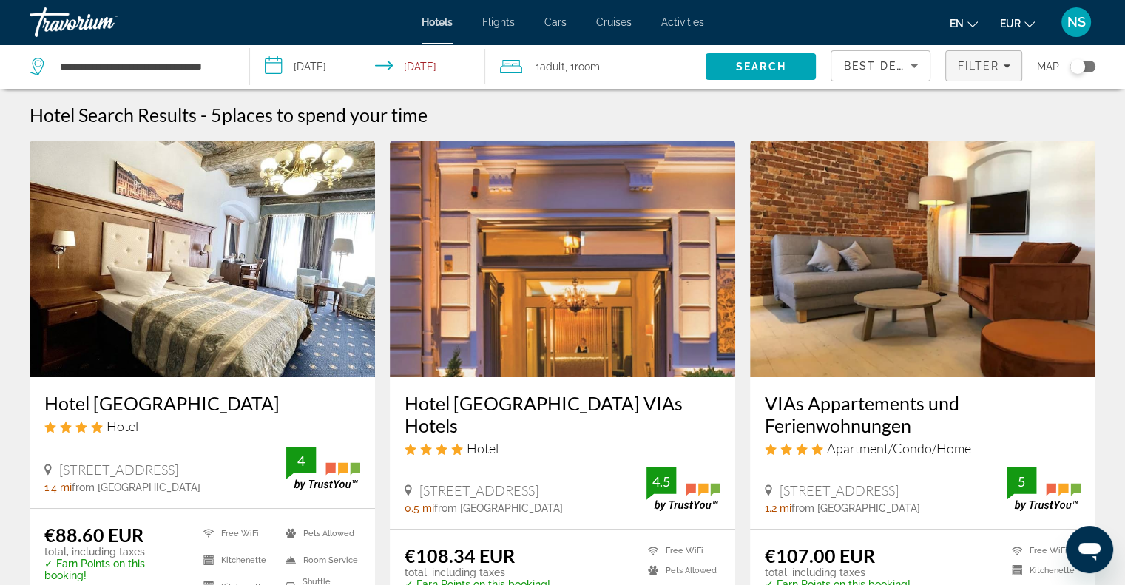
click at [973, 68] on span "Filter" at bounding box center [978, 66] width 42 height 12
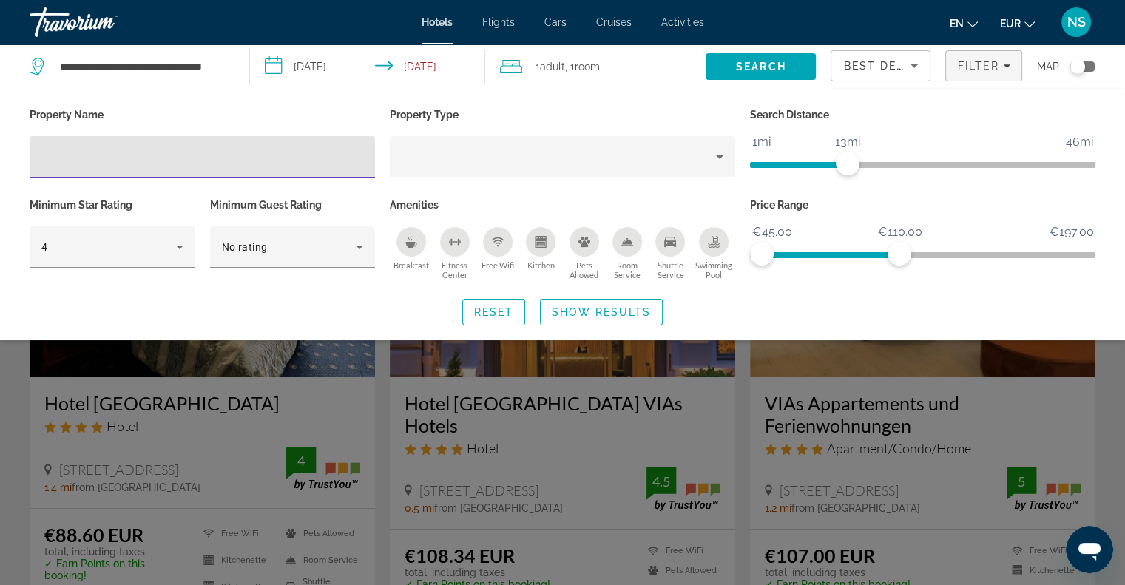
click at [408, 243] on icon "Breakfast" at bounding box center [411, 245] width 11 height 6
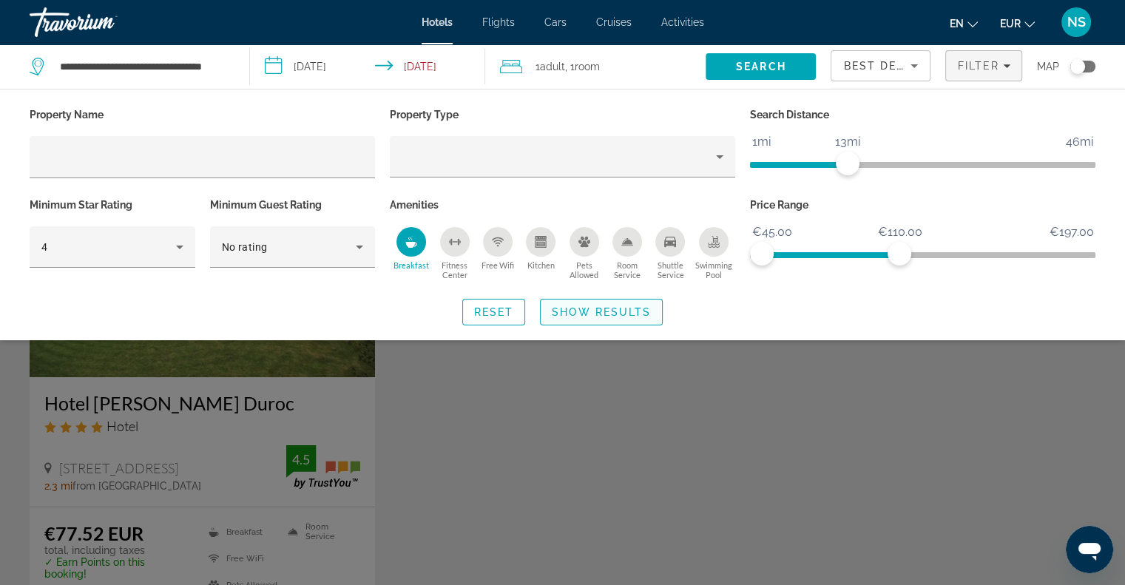
click at [595, 308] on span "Show Results" at bounding box center [601, 312] width 99 height 12
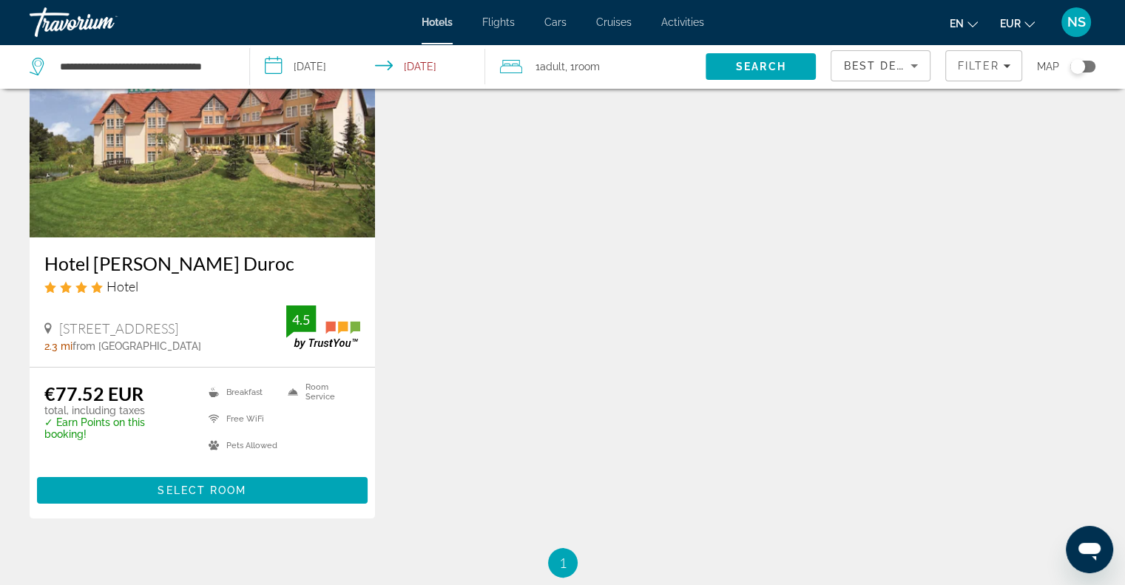
scroll to position [148, 0]
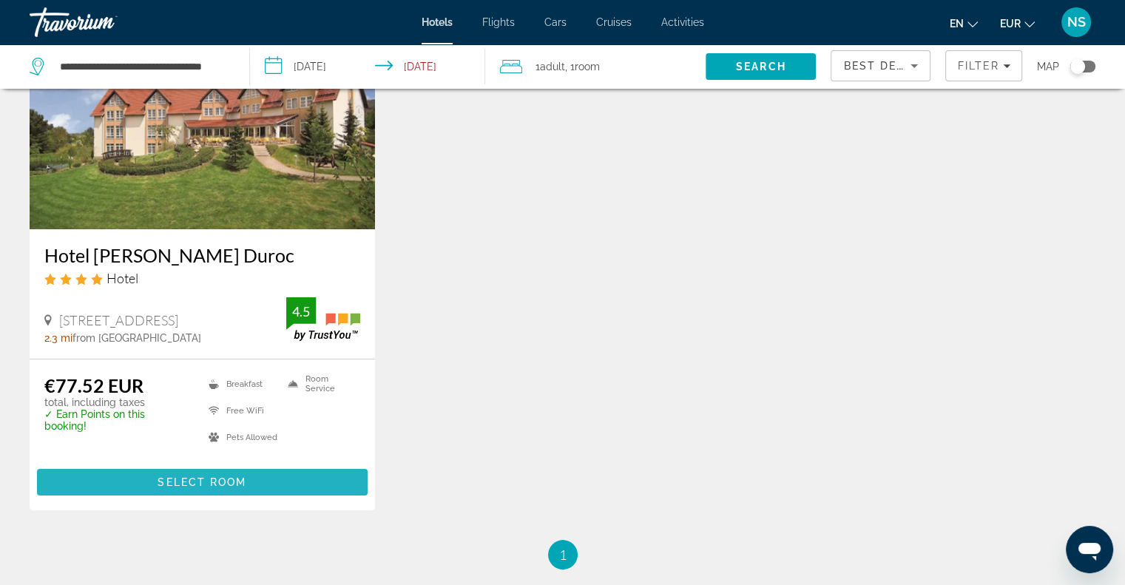
click at [316, 476] on span "Main content" at bounding box center [202, 481] width 331 height 35
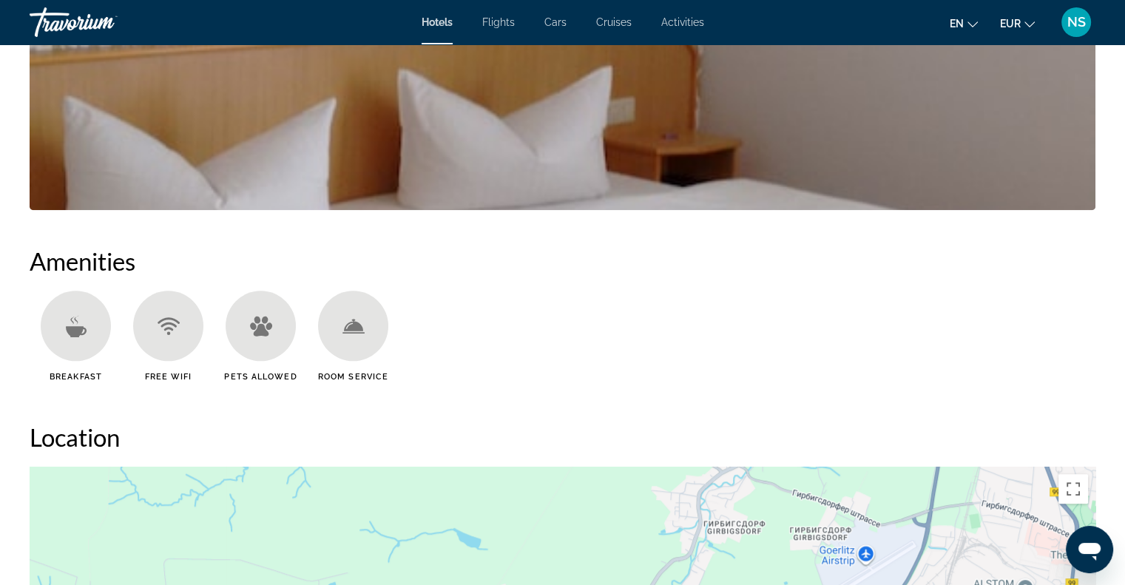
scroll to position [1035, 0]
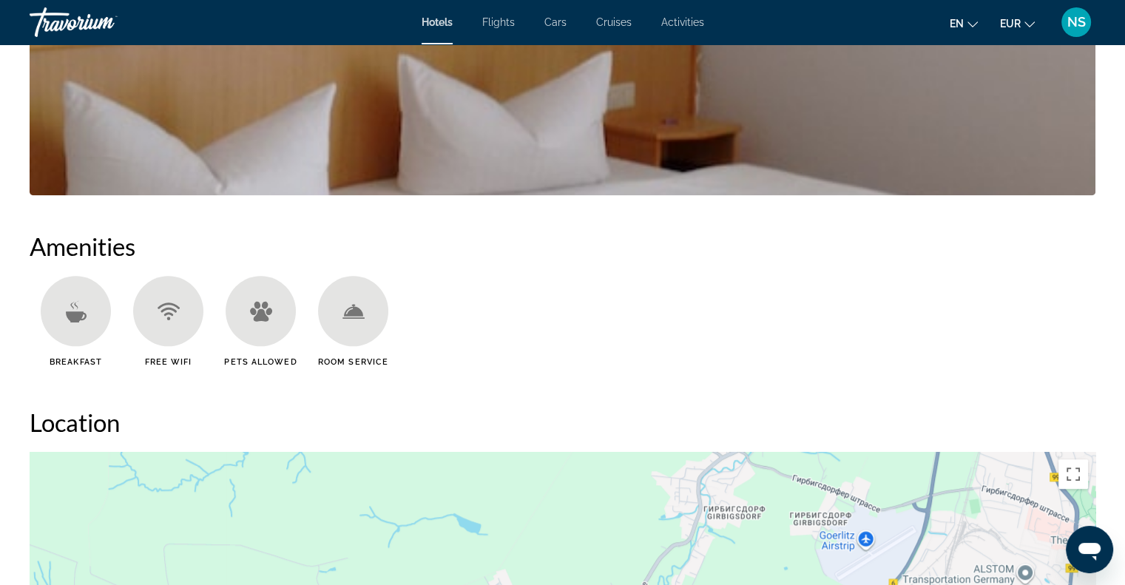
click at [81, 316] on icon "Main content" at bounding box center [75, 316] width 21 height 11
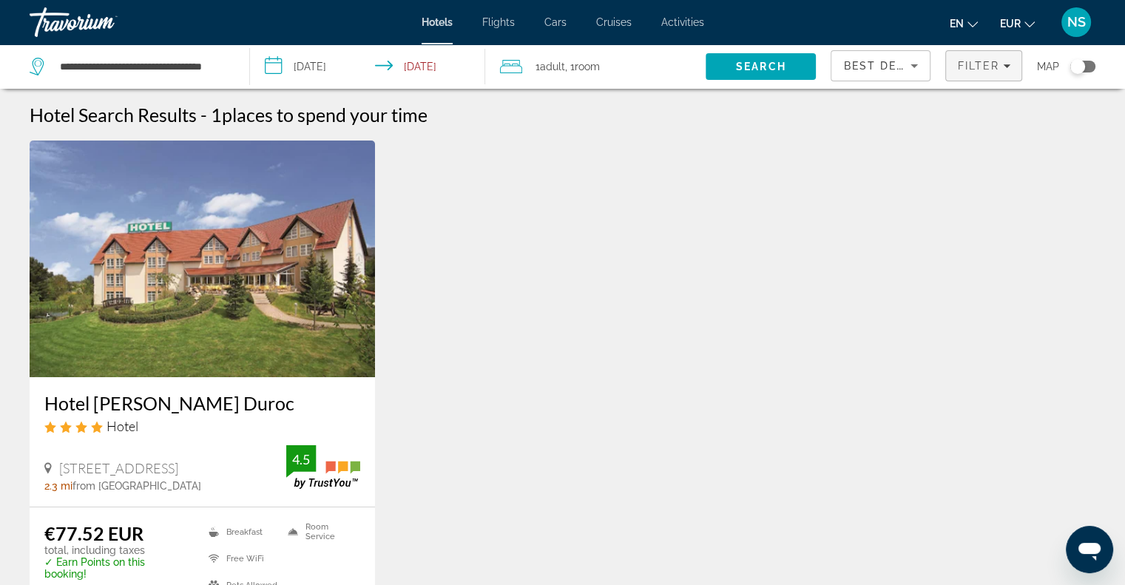
click at [1005, 67] on icon "Filters" at bounding box center [1006, 66] width 7 height 4
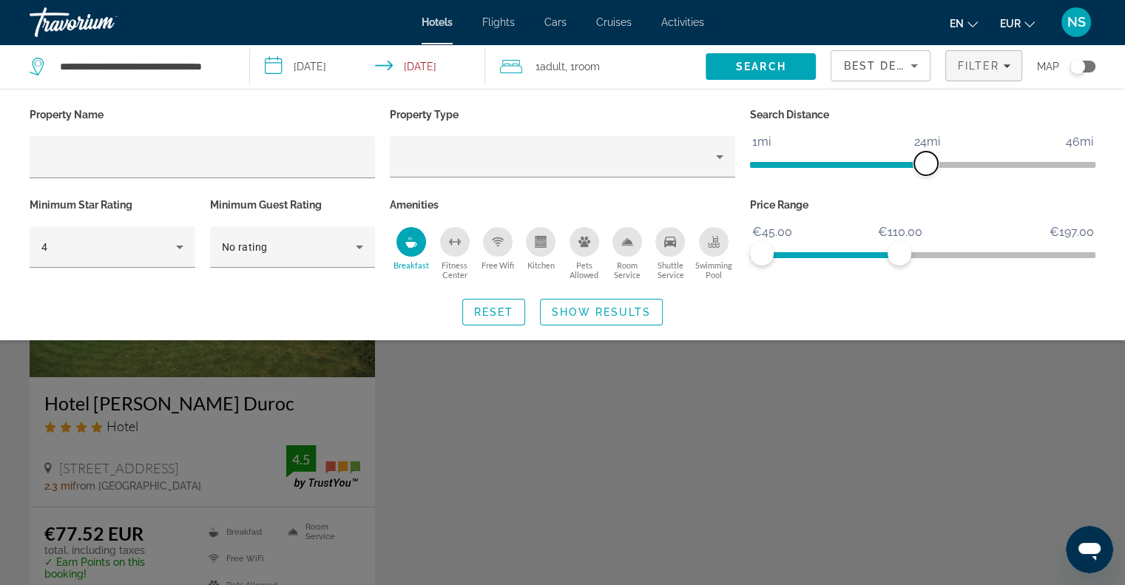
drag, startPoint x: 847, startPoint y: 167, endPoint x: 923, endPoint y: 159, distance: 75.9
click at [923, 159] on span "ngx-slider" at bounding box center [926, 164] width 24 height 24
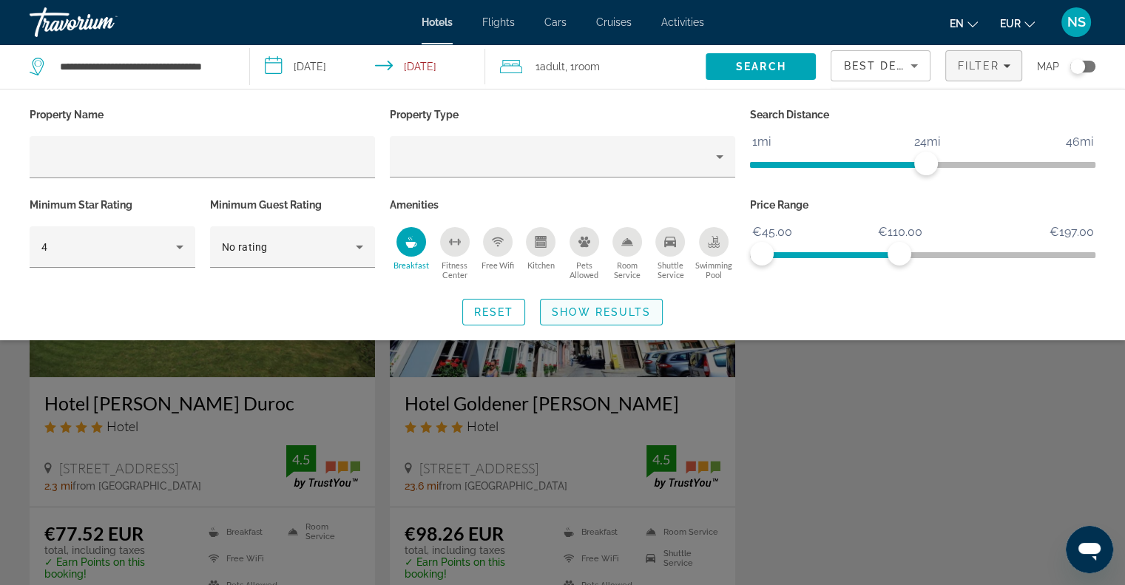
click at [629, 314] on span "Show Results" at bounding box center [601, 312] width 99 height 12
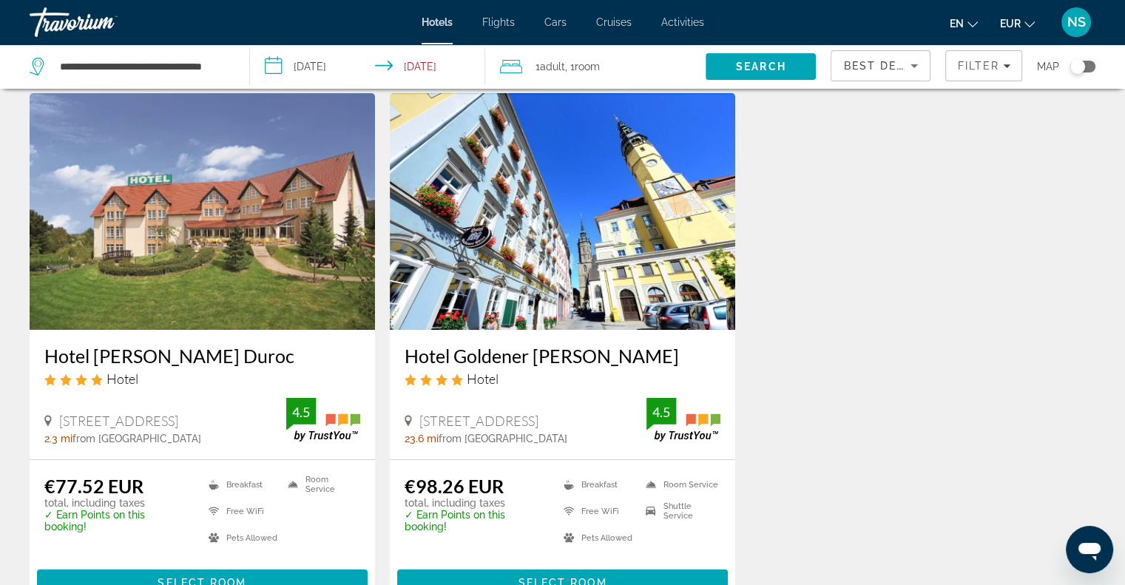
scroll to position [74, 0]
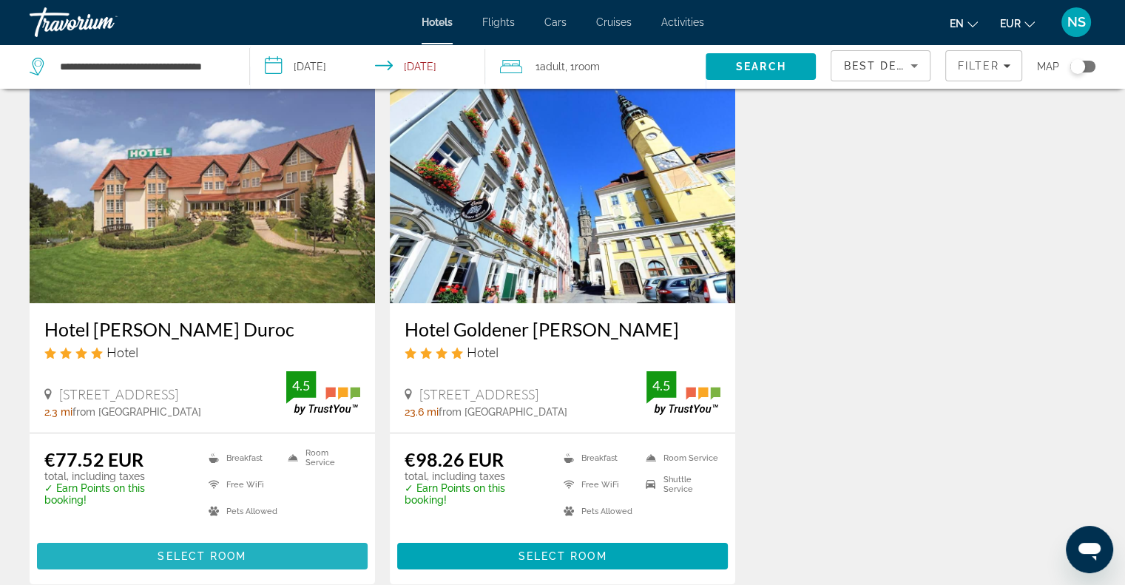
click at [265, 556] on span "Main content" at bounding box center [202, 555] width 331 height 35
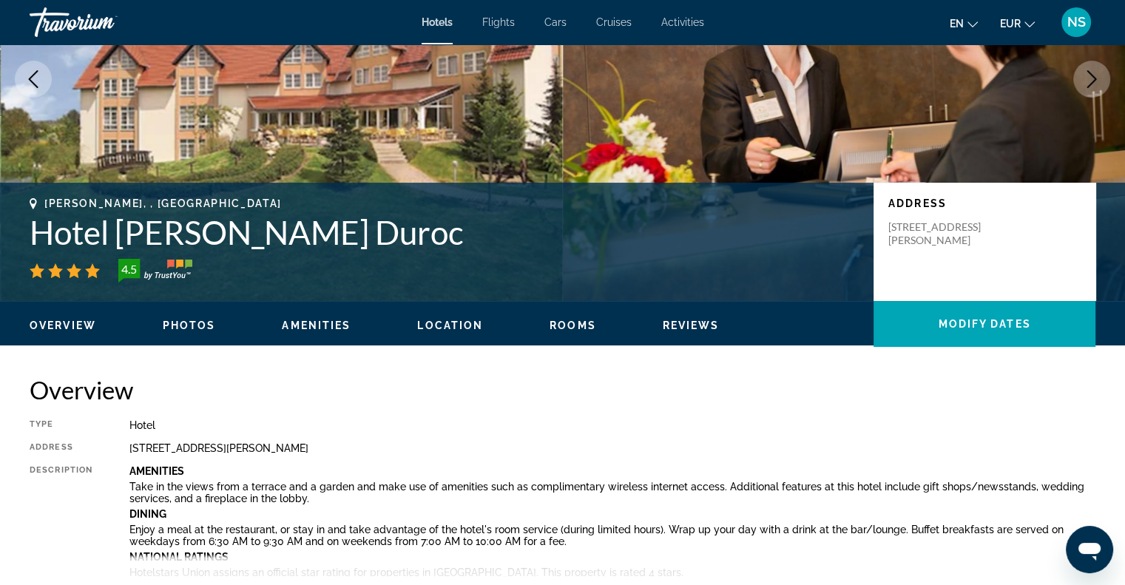
scroll to position [222, 0]
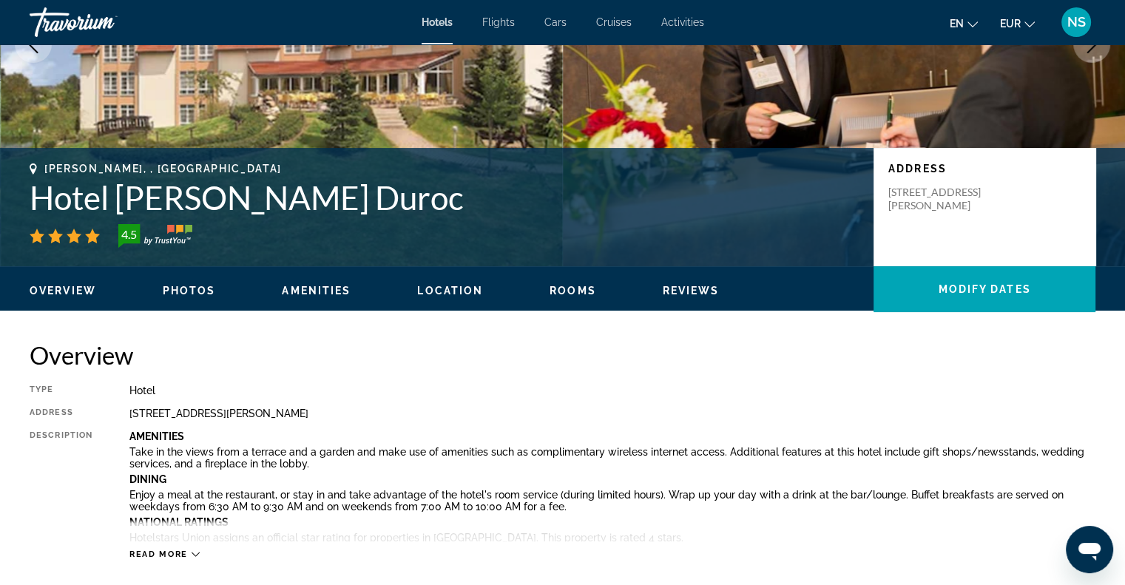
click at [200, 551] on div "Read more" at bounding box center [612, 539] width 966 height 41
click at [197, 550] on icon "Main content" at bounding box center [196, 554] width 8 height 8
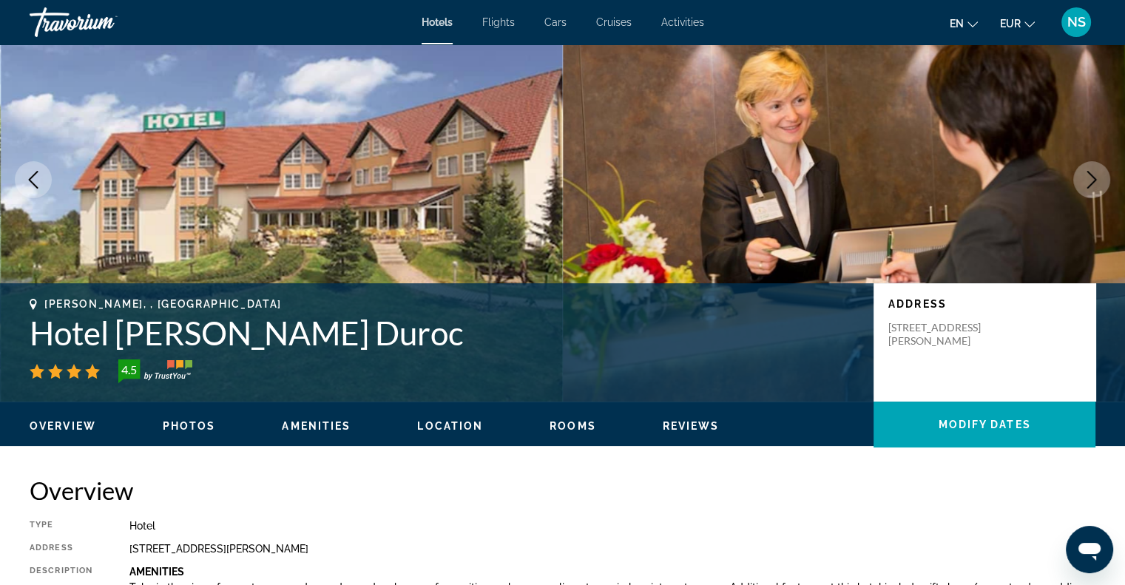
scroll to position [74, 0]
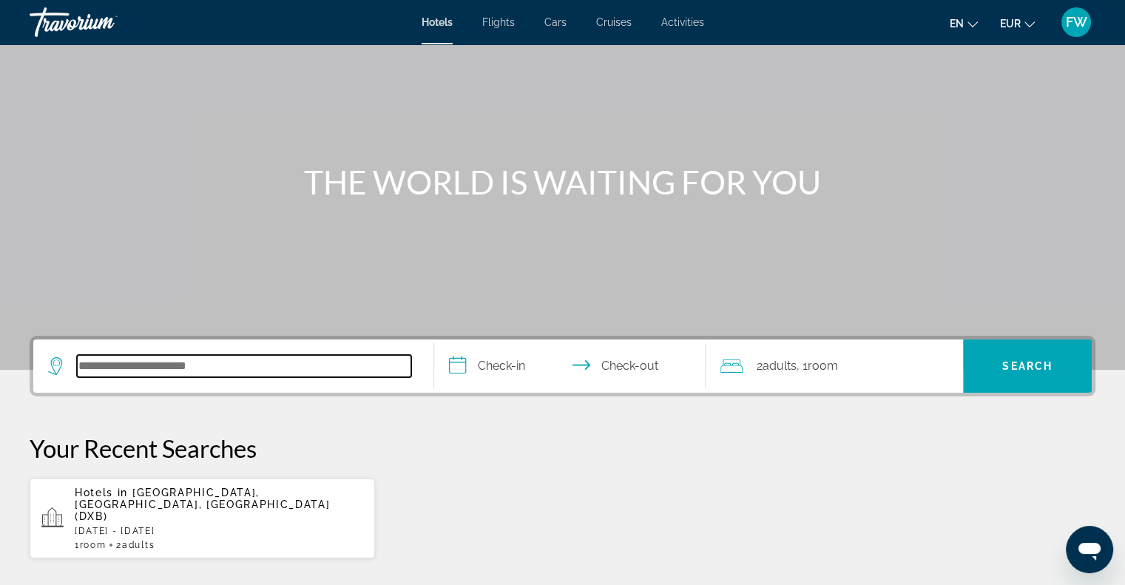
click at [243, 363] on input "Search hotel destination" at bounding box center [244, 366] width 334 height 22
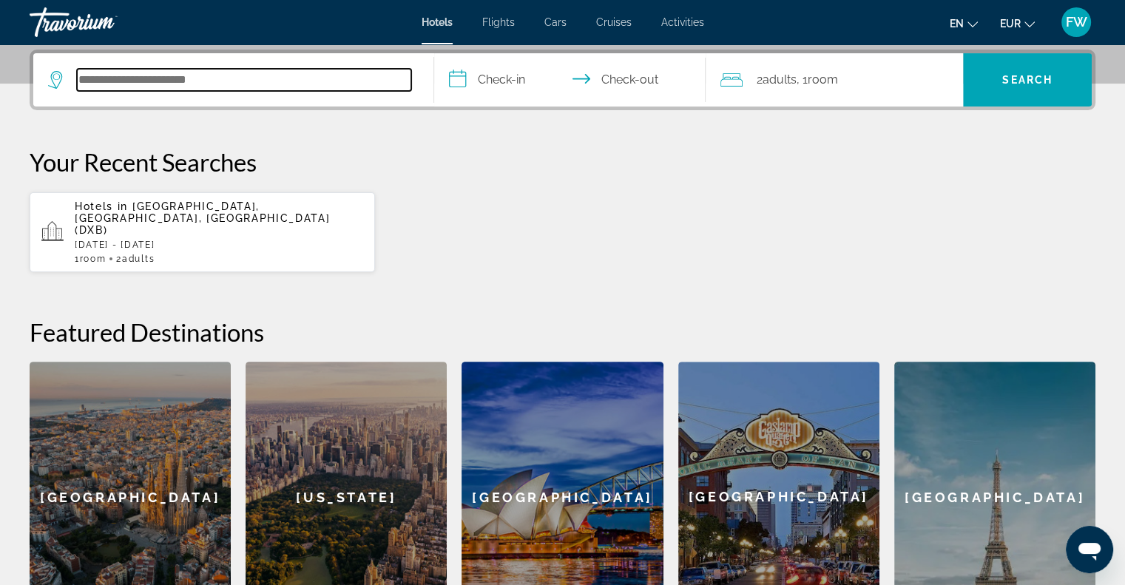
scroll to position [361, 0]
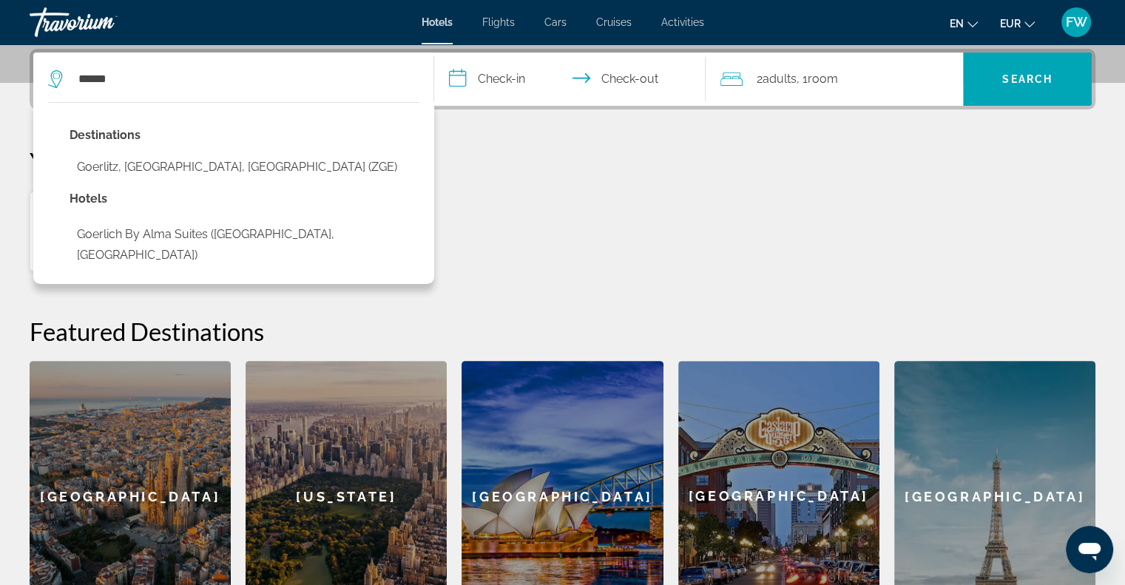
click at [316, 174] on div "Destinations Goerlitz, Upper Lusatia, Germany (ZGE) Hotels Goerlich by Alma Sui…" at bounding box center [233, 193] width 401 height 182
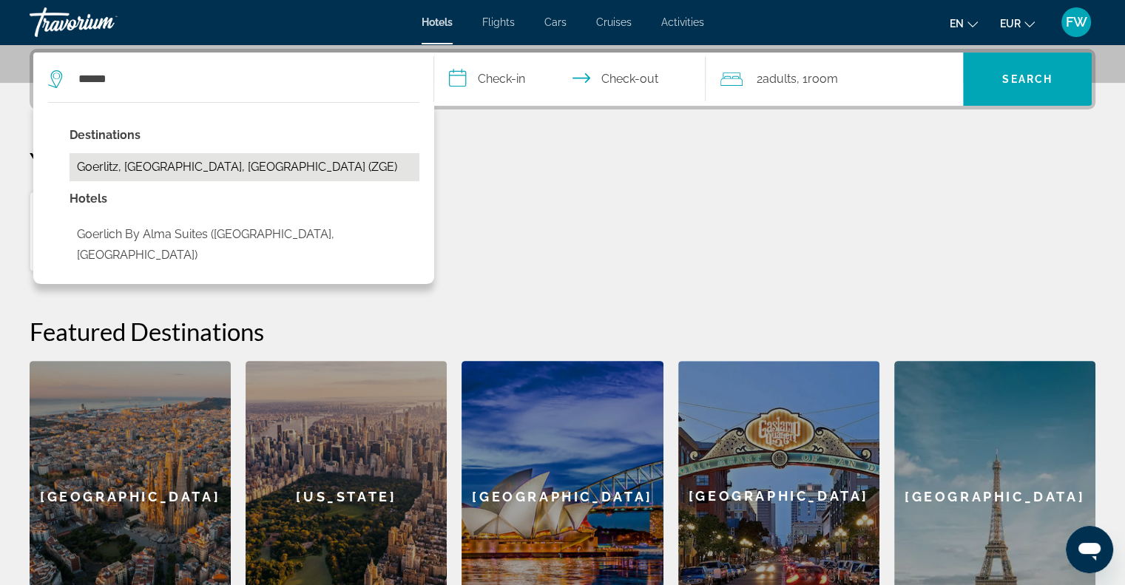
click at [277, 169] on button "[PERSON_NAME], [GEOGRAPHIC_DATA], [GEOGRAPHIC_DATA] (ZGE)" at bounding box center [245, 167] width 350 height 28
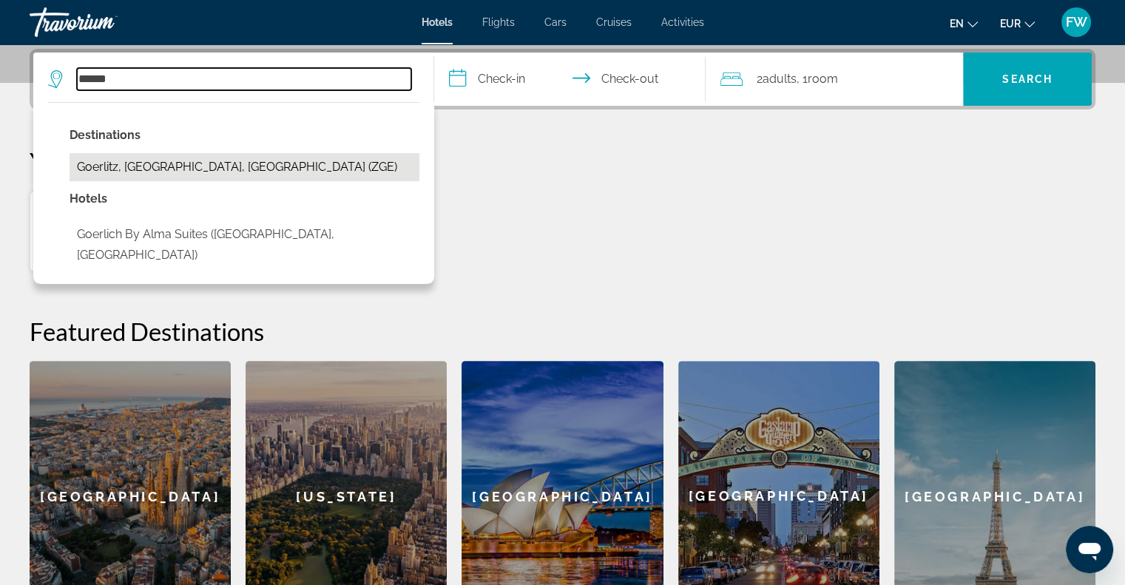
type input "**********"
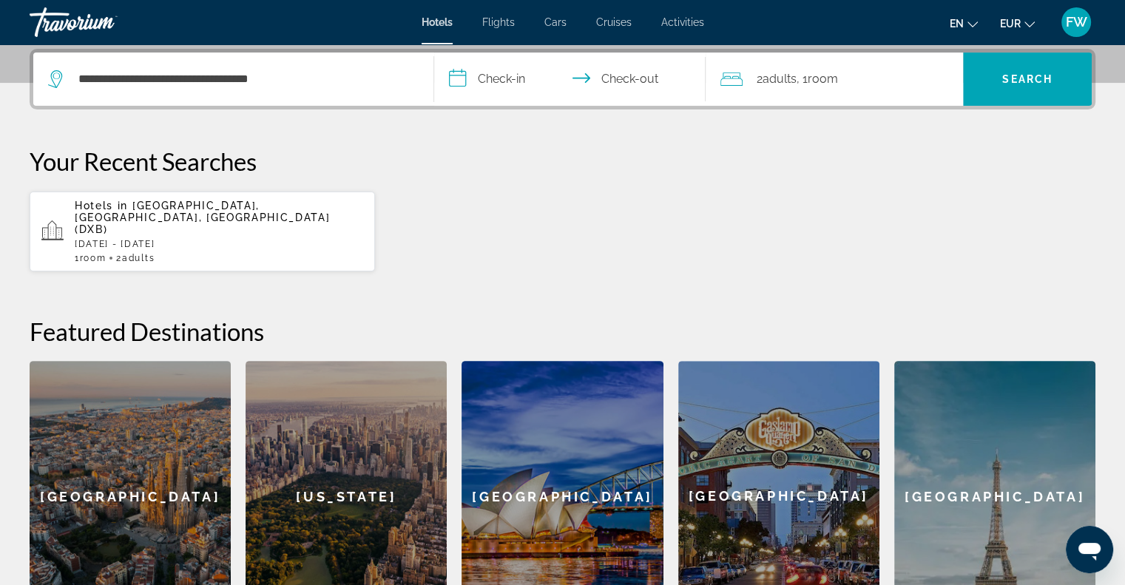
click at [463, 84] on input "**********" at bounding box center [573, 81] width 278 height 58
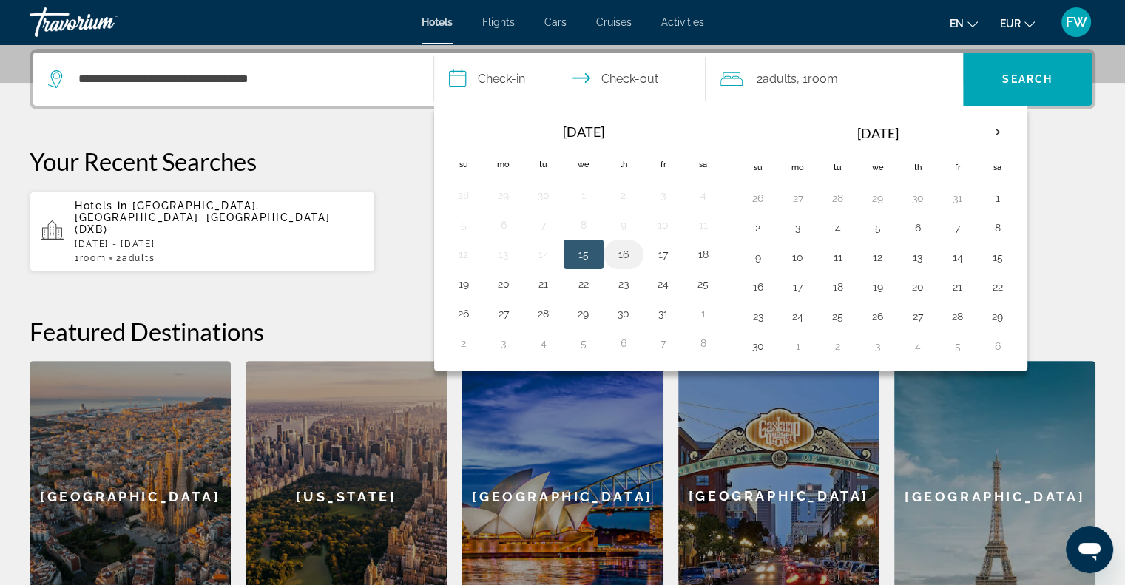
click at [619, 254] on button "16" at bounding box center [623, 254] width 24 height 21
click at [583, 252] on button "15" at bounding box center [584, 254] width 24 height 21
type input "**********"
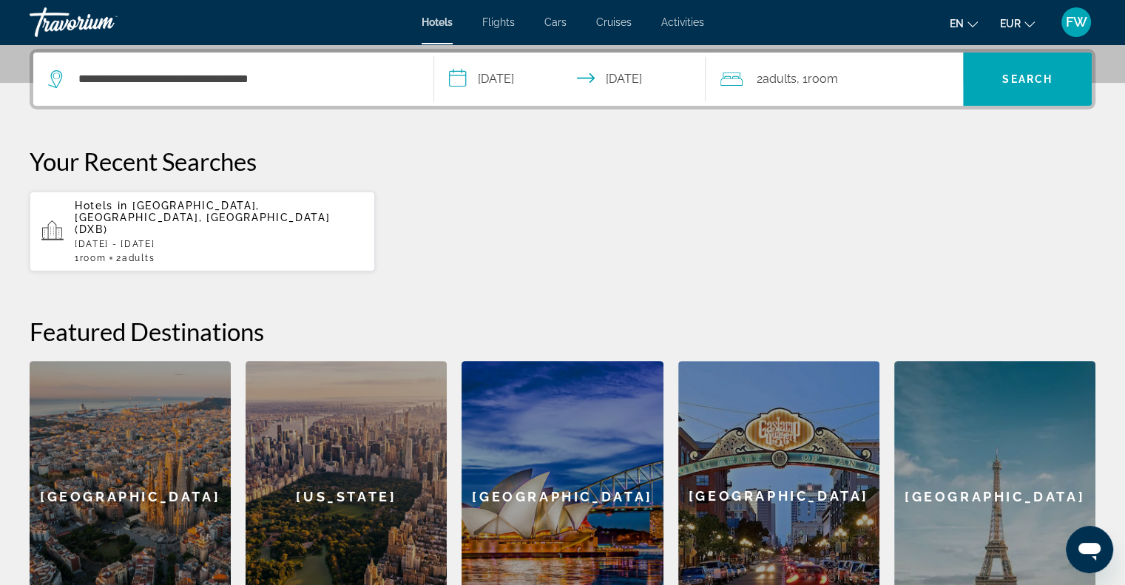
click at [843, 80] on div "2 Adult Adults , 1 Room rooms" at bounding box center [841, 79] width 243 height 21
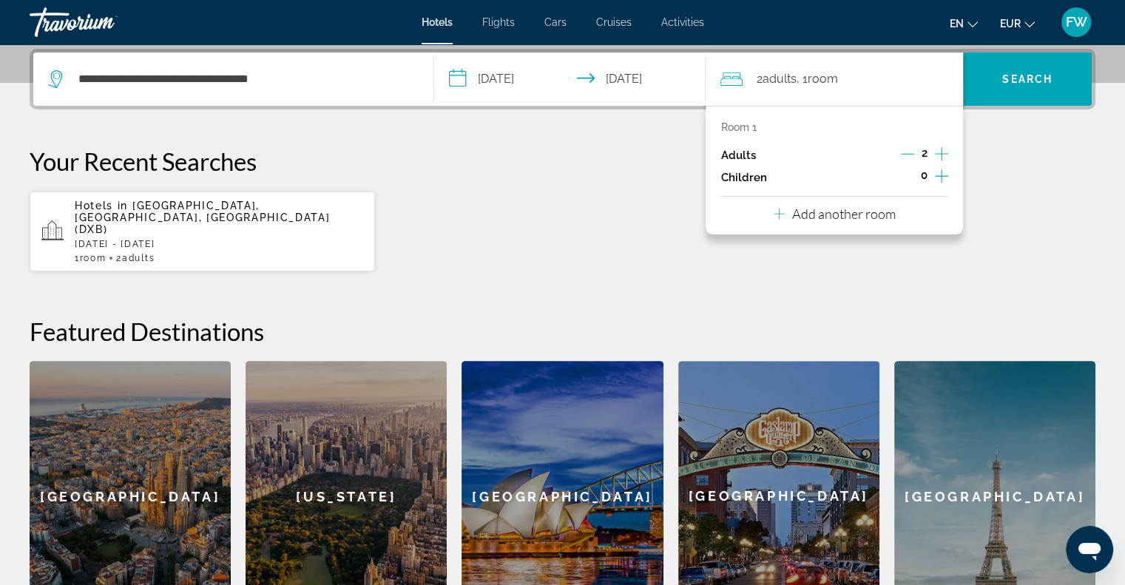
click at [904, 155] on icon "Decrement adults" at bounding box center [907, 153] width 13 height 13
click at [1016, 75] on span "Search" at bounding box center [1027, 79] width 50 height 12
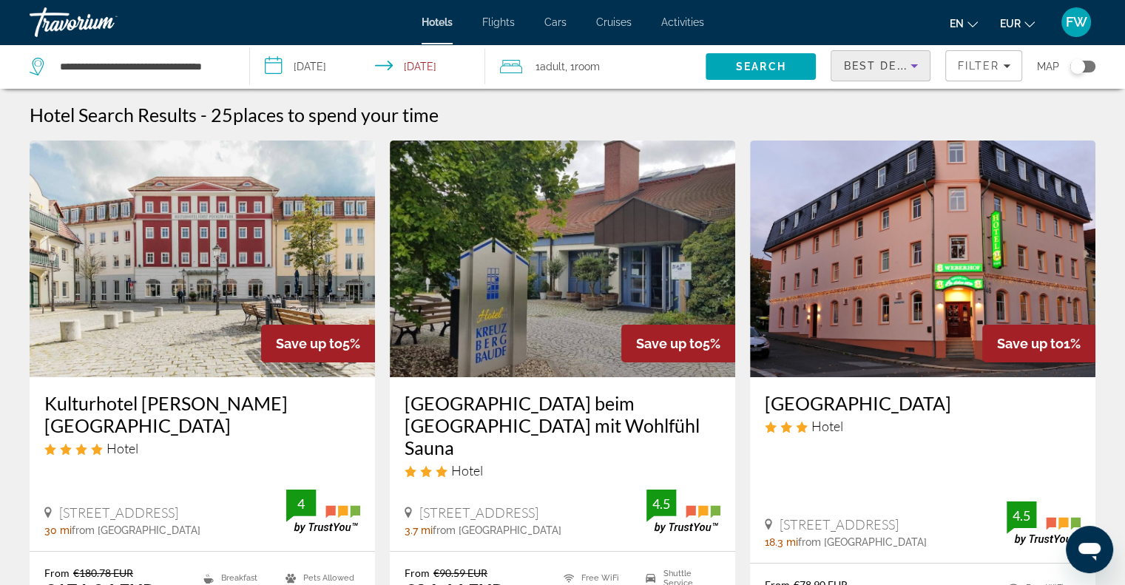
click at [908, 65] on icon "Sort by" at bounding box center [914, 66] width 18 height 18
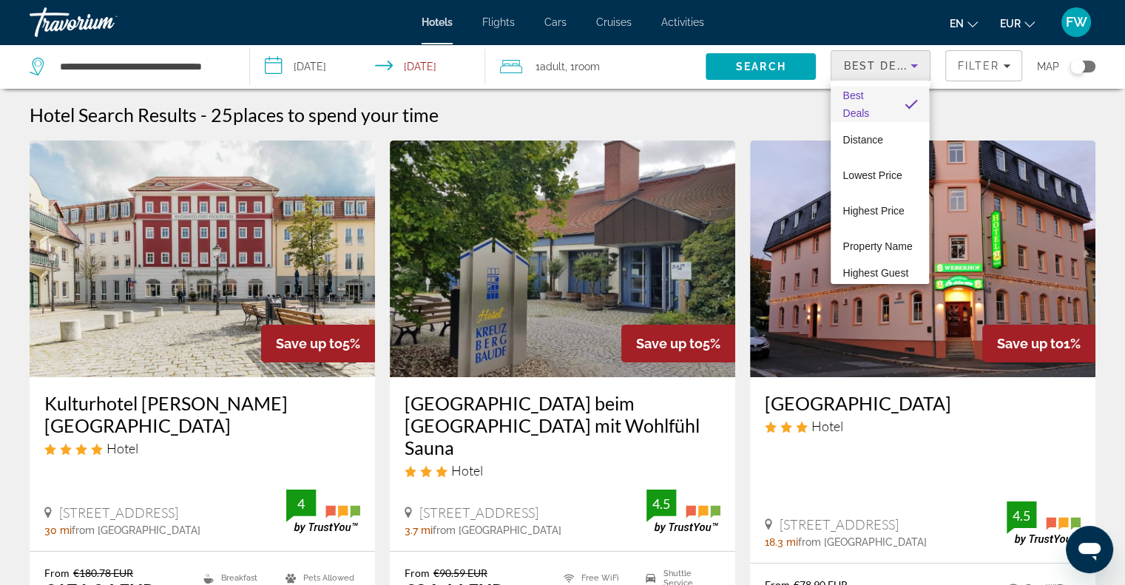
click at [891, 94] on mat-option "Best Deals" at bounding box center [879, 104] width 98 height 35
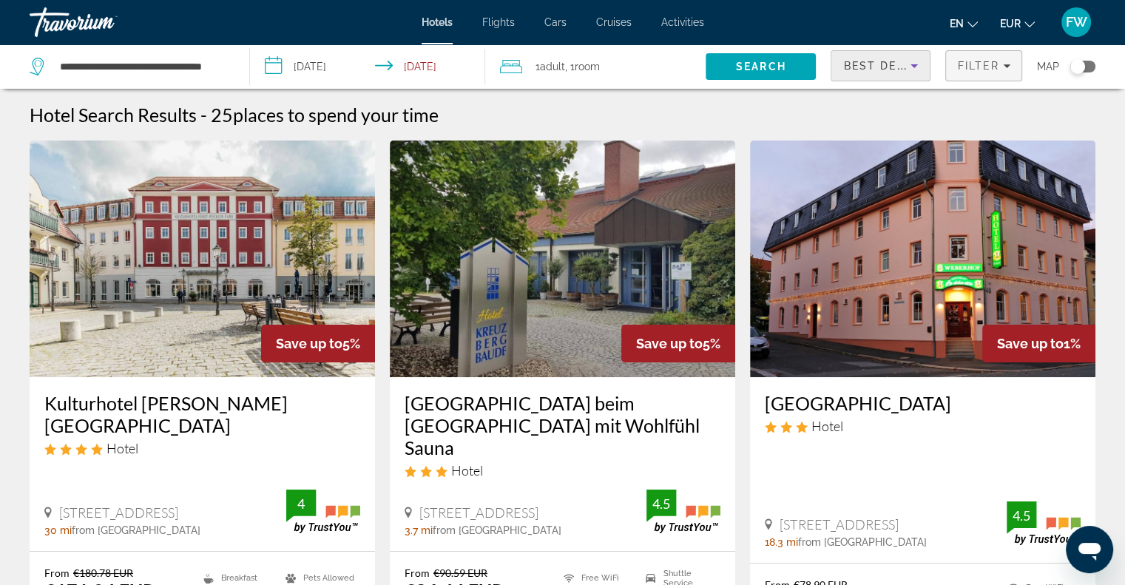
click at [985, 67] on span "Filter" at bounding box center [978, 66] width 42 height 12
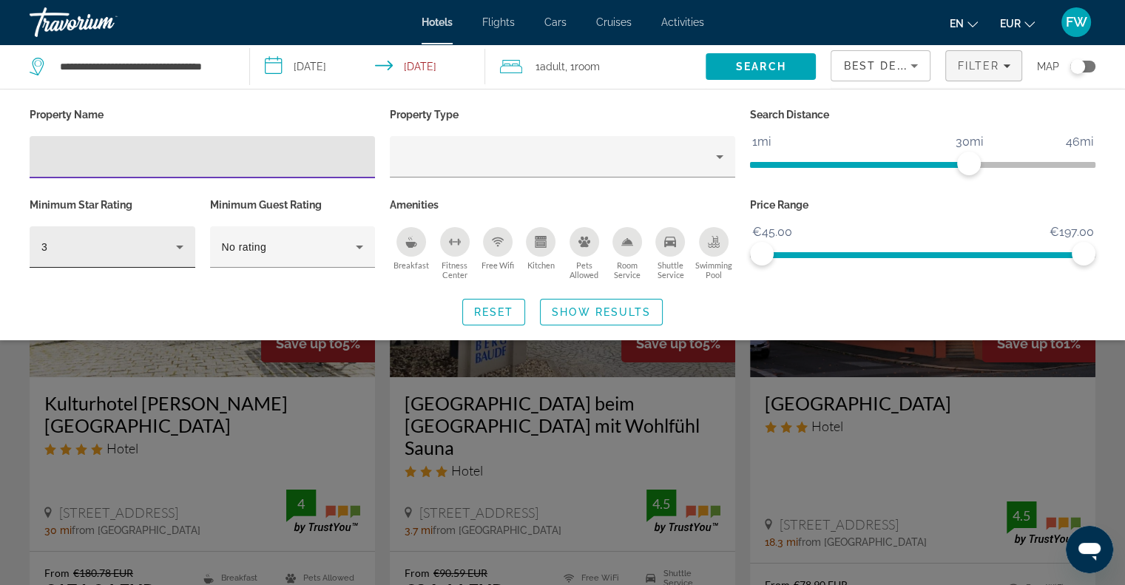
click at [184, 241] on icon "Hotel Filters" at bounding box center [180, 247] width 18 height 18
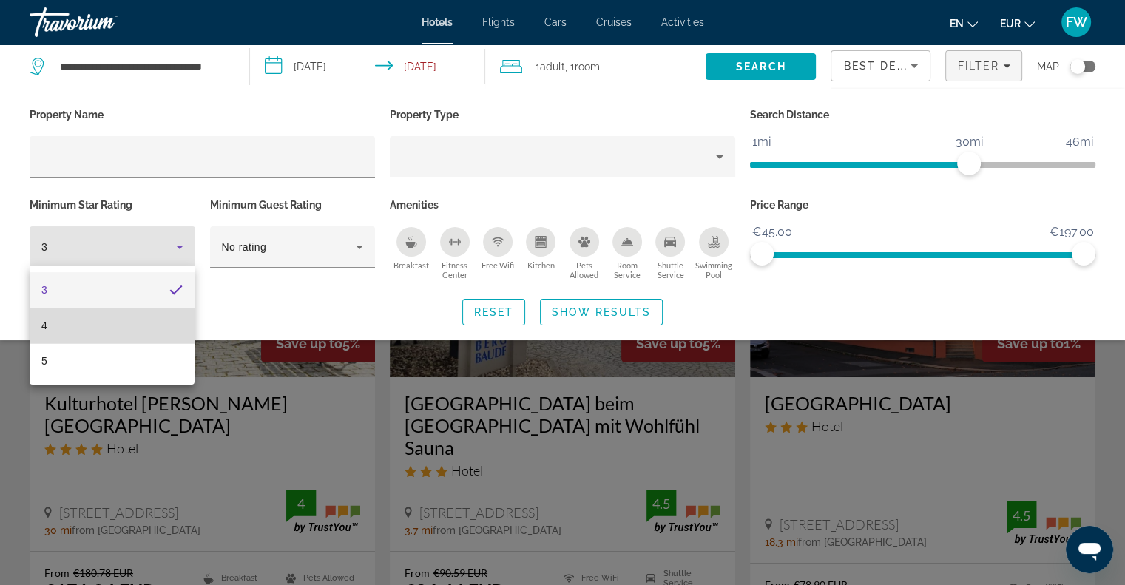
click at [151, 316] on mat-option "4" at bounding box center [112, 325] width 165 height 35
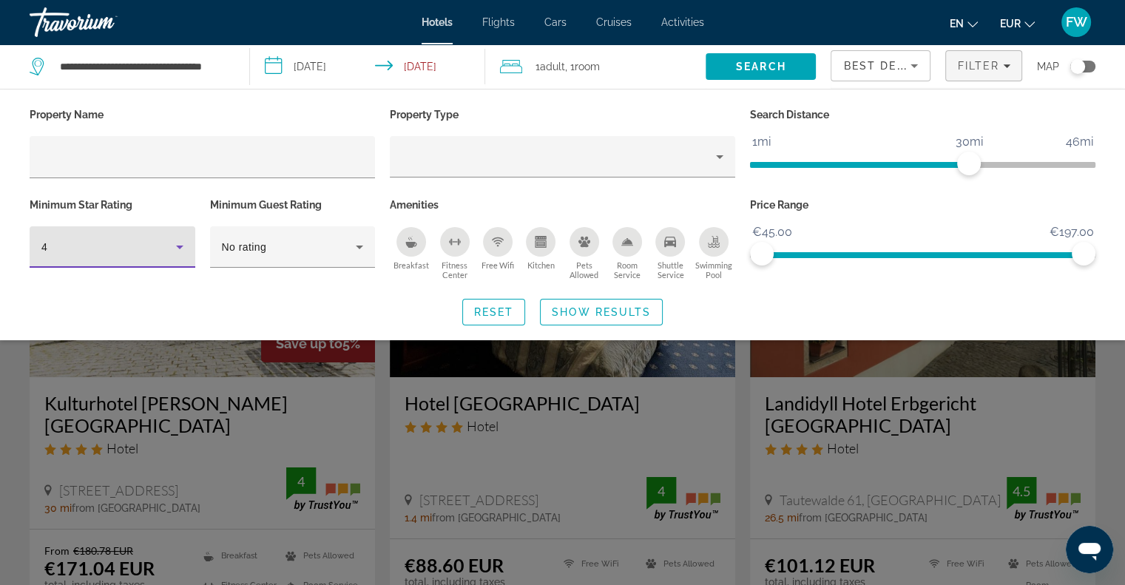
click at [409, 237] on icon "Breakfast" at bounding box center [411, 242] width 12 height 12
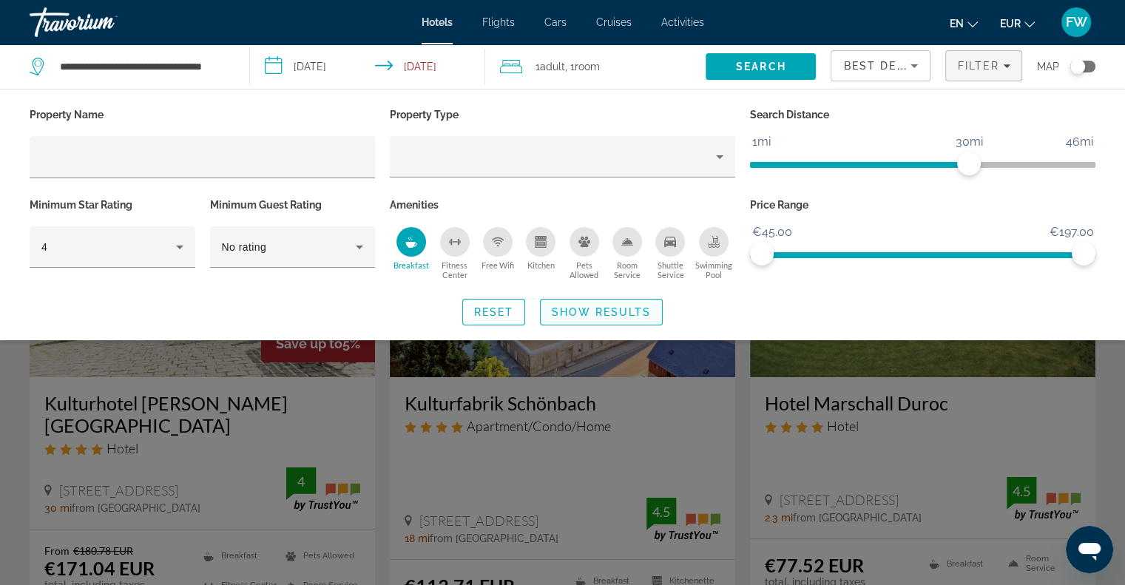
click at [574, 314] on span "Show Results" at bounding box center [601, 312] width 99 height 12
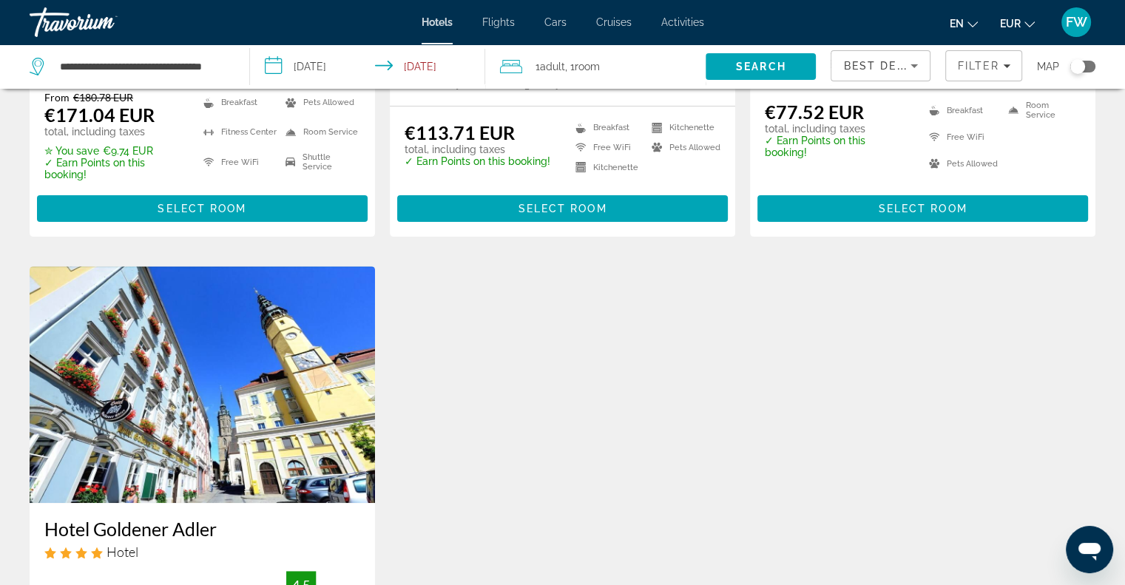
scroll to position [296, 0]
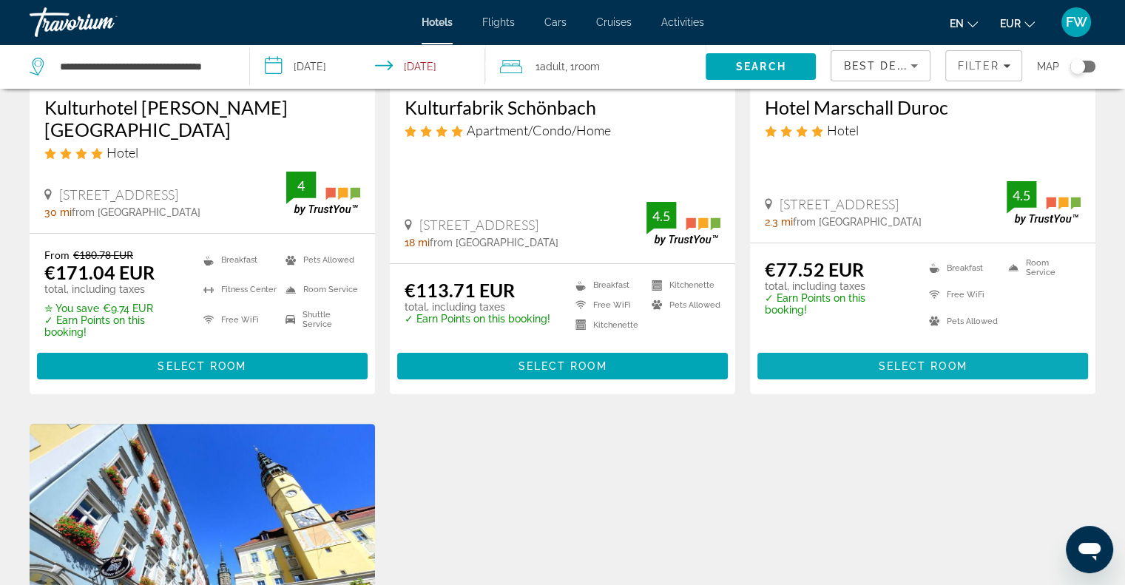
click at [888, 360] on span "Select Room" at bounding box center [922, 366] width 89 height 12
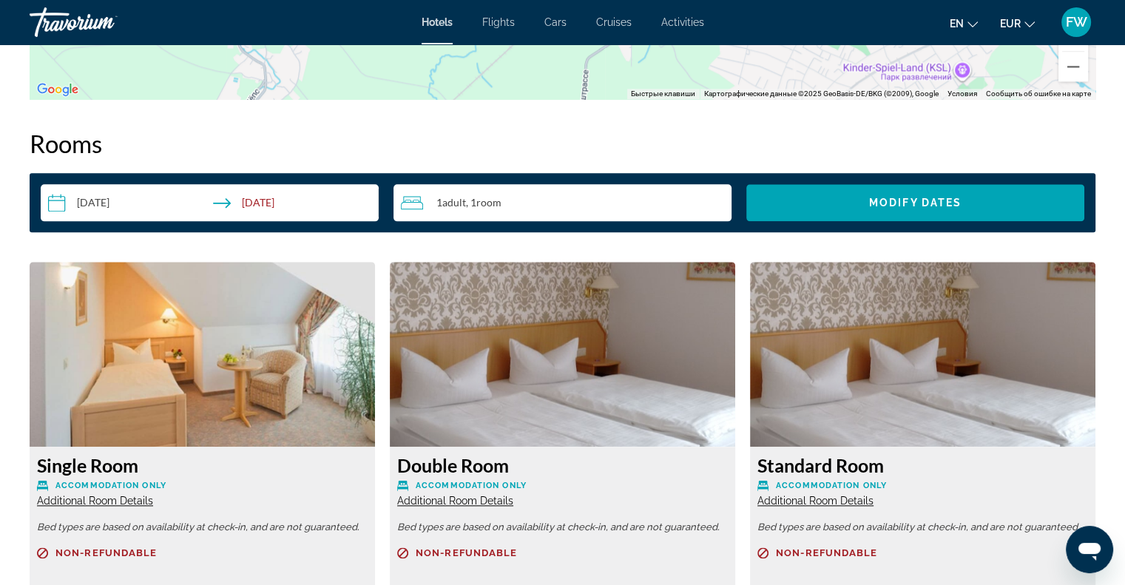
scroll to position [1996, 0]
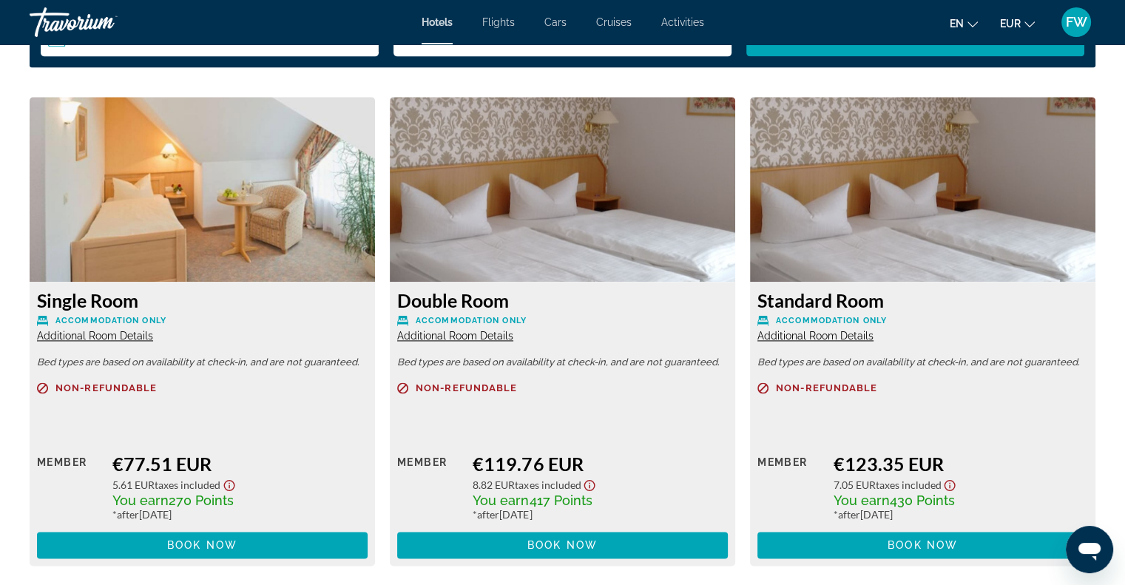
click at [111, 335] on span "Additional Room Details" at bounding box center [95, 336] width 116 height 12
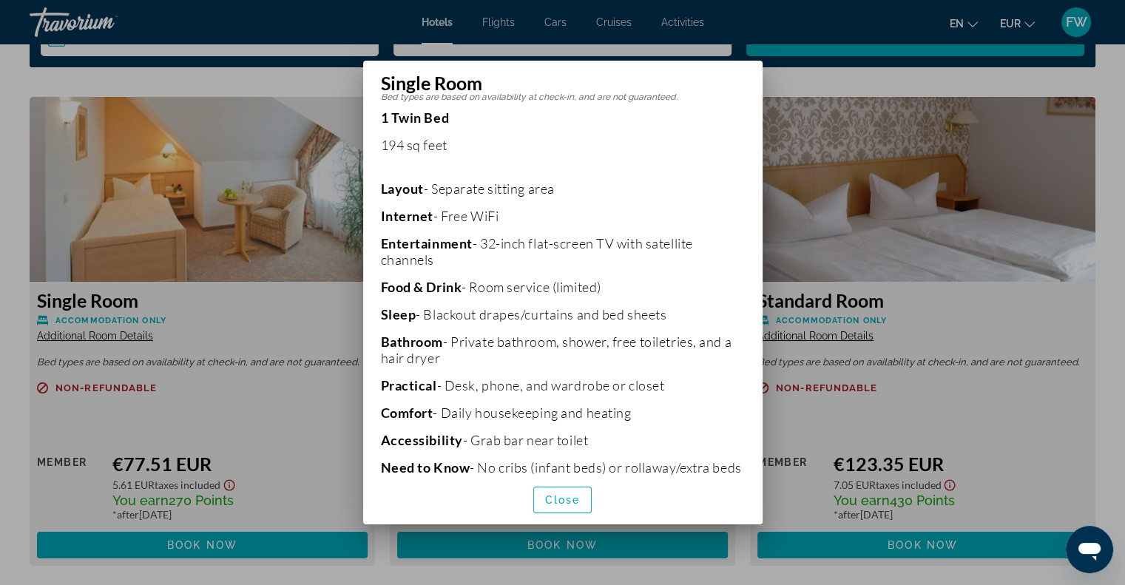
scroll to position [337, 0]
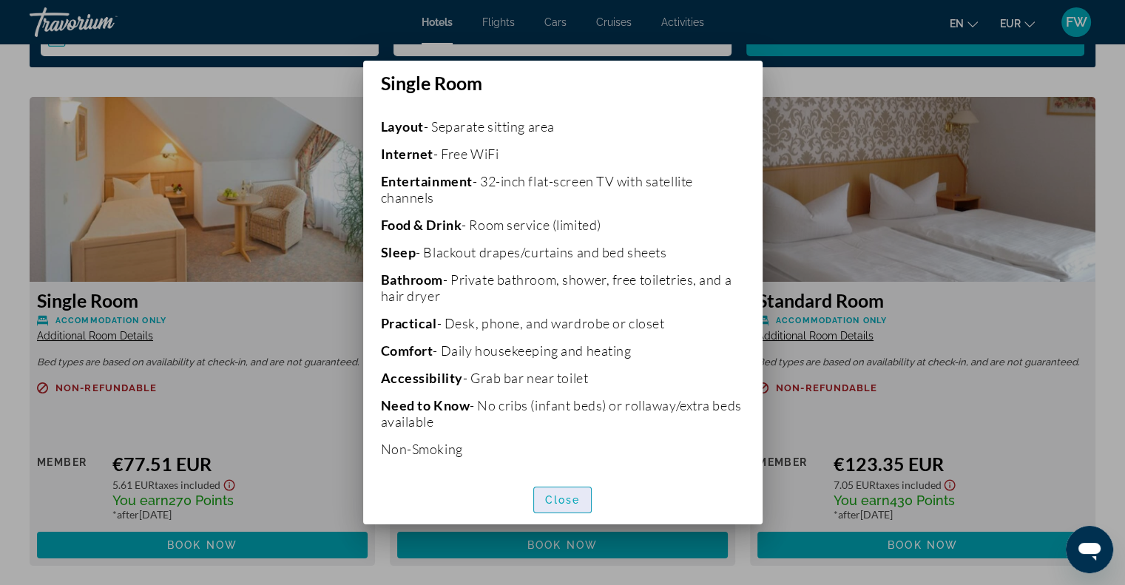
click at [563, 498] on span "Close" at bounding box center [562, 500] width 35 height 12
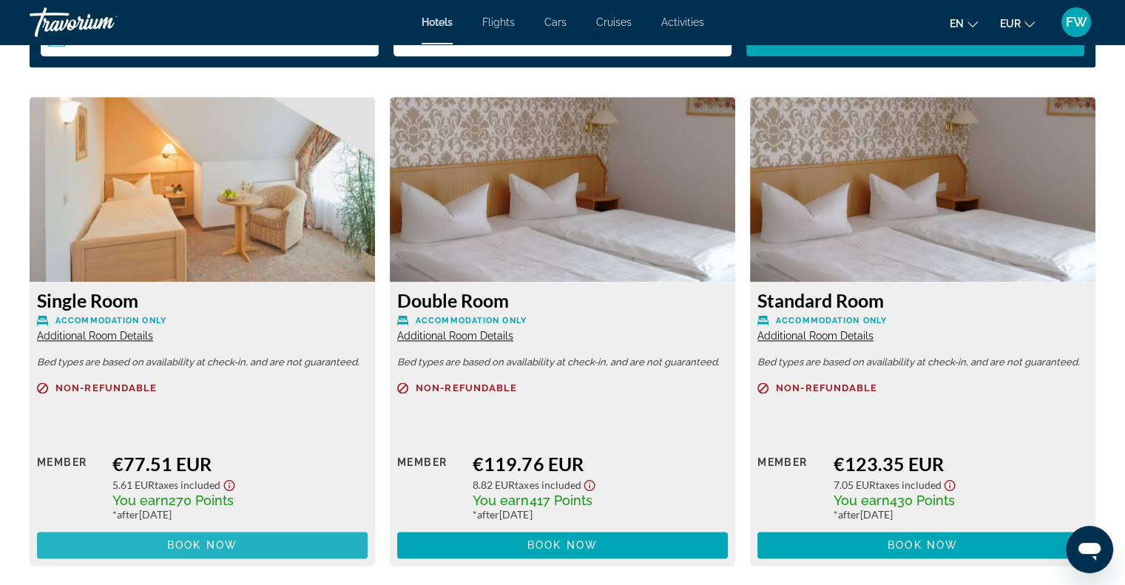
click at [90, 532] on span "Main content" at bounding box center [202, 544] width 331 height 35
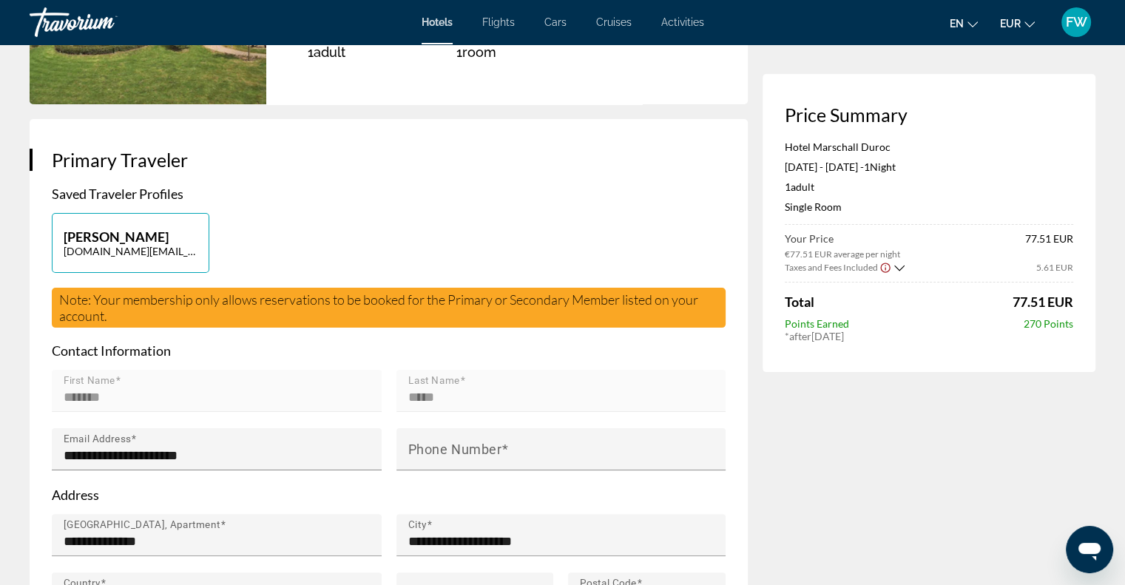
scroll to position [444, 0]
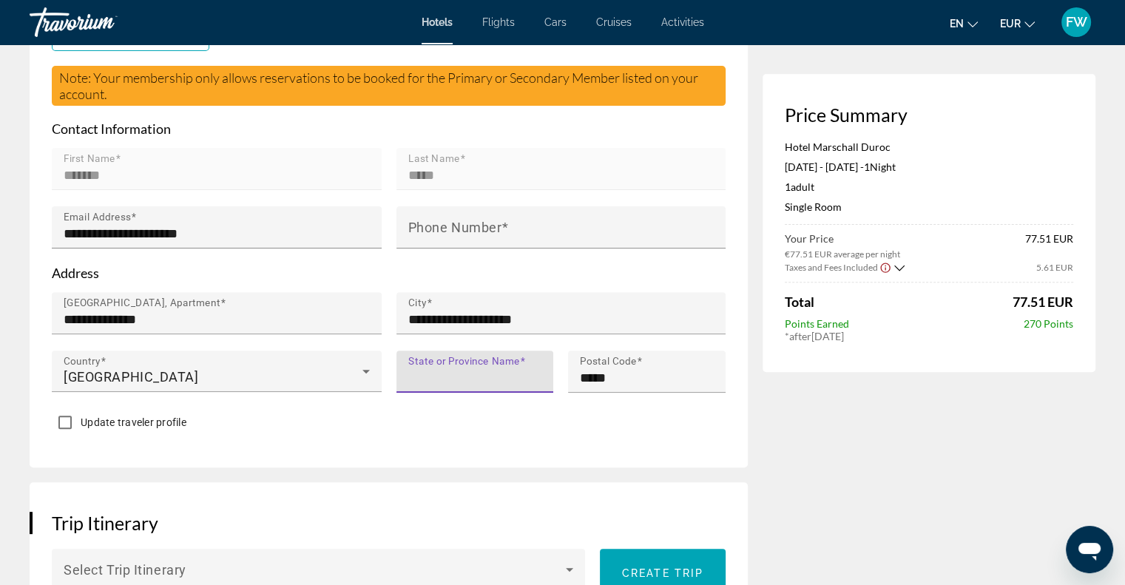
click at [491, 379] on input "State or Province Name" at bounding box center [479, 378] width 143 height 18
type input "*******"
click at [497, 425] on div "Update traveler profile" at bounding box center [389, 423] width 674 height 29
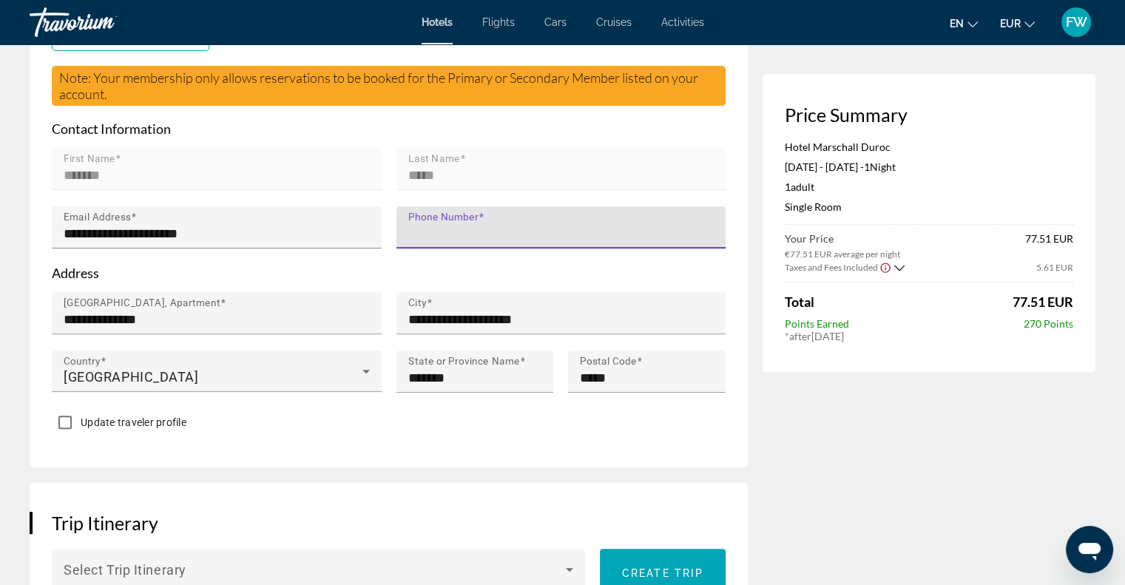
click at [580, 228] on input "Phone Number" at bounding box center [565, 234] width 315 height 18
click at [576, 232] on input "Phone Number" at bounding box center [565, 234] width 315 height 18
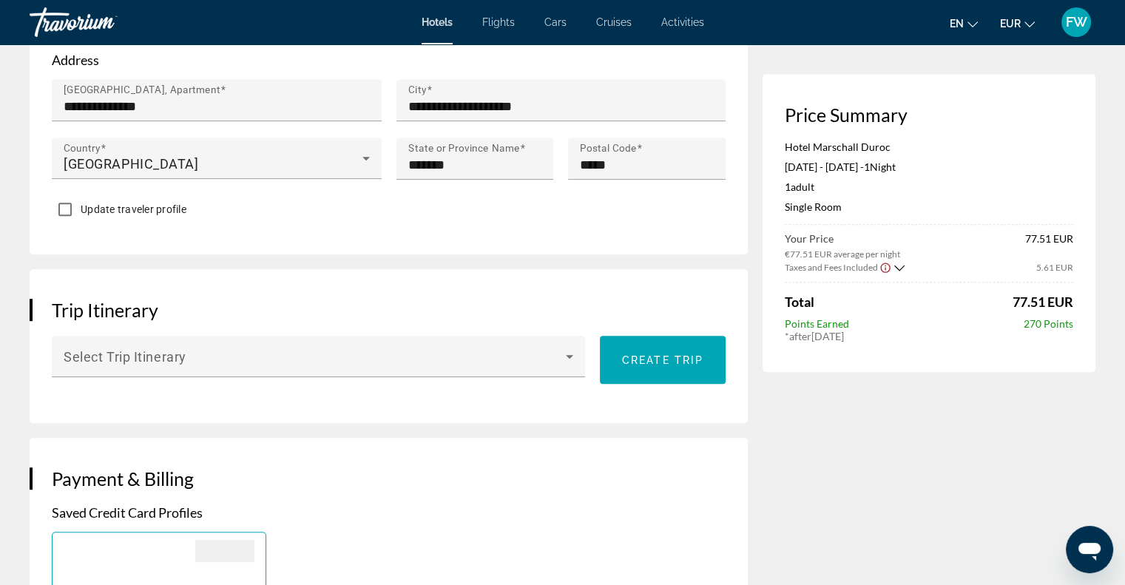
scroll to position [665, 0]
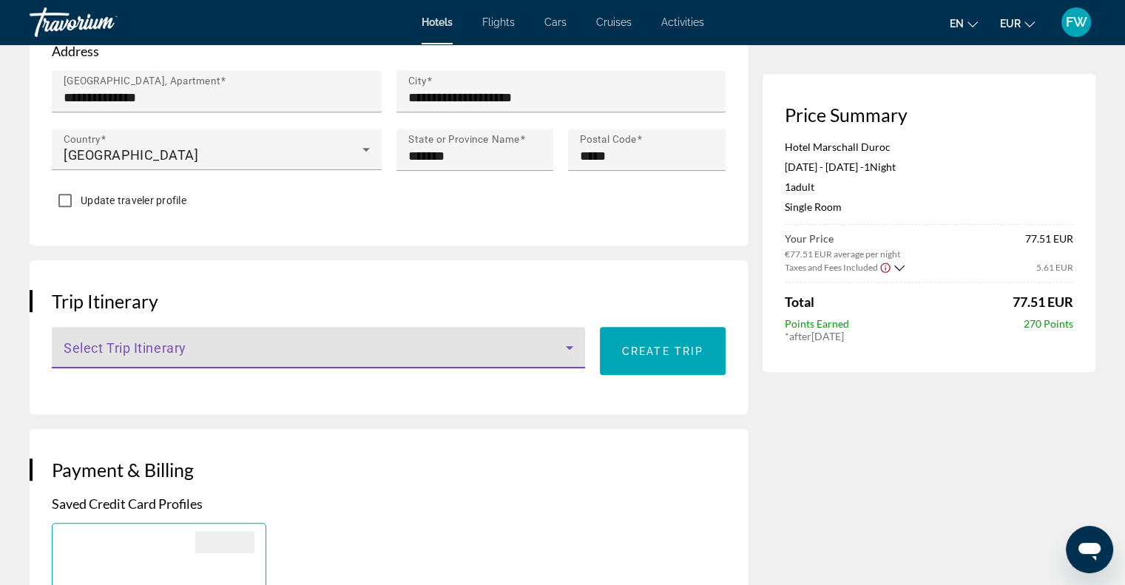
click at [578, 352] on icon "Main content" at bounding box center [569, 348] width 18 height 18
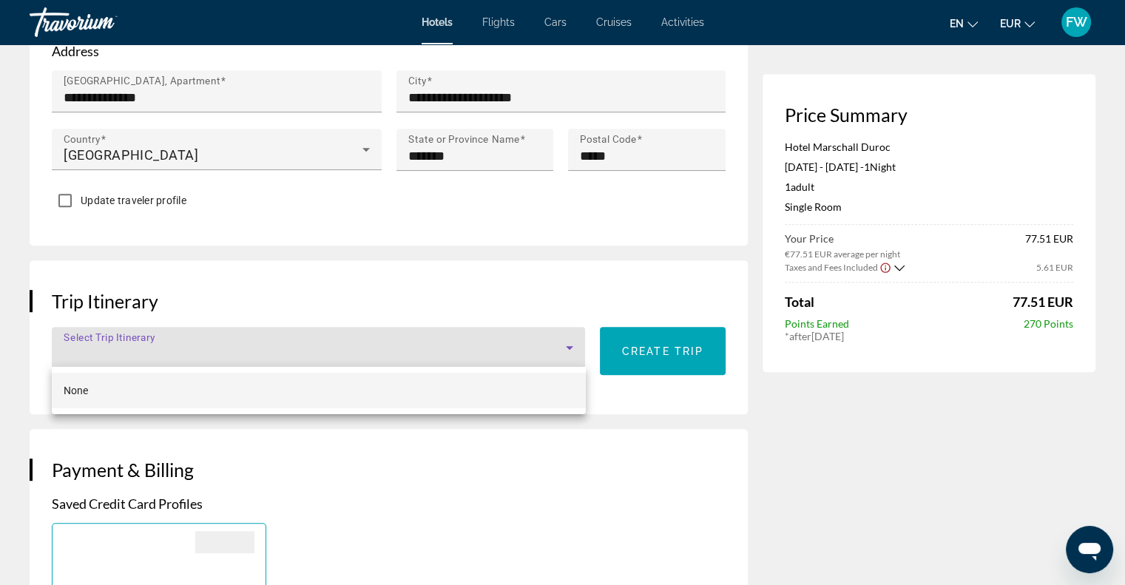
click at [557, 396] on mat-option "None" at bounding box center [319, 390] width 534 height 35
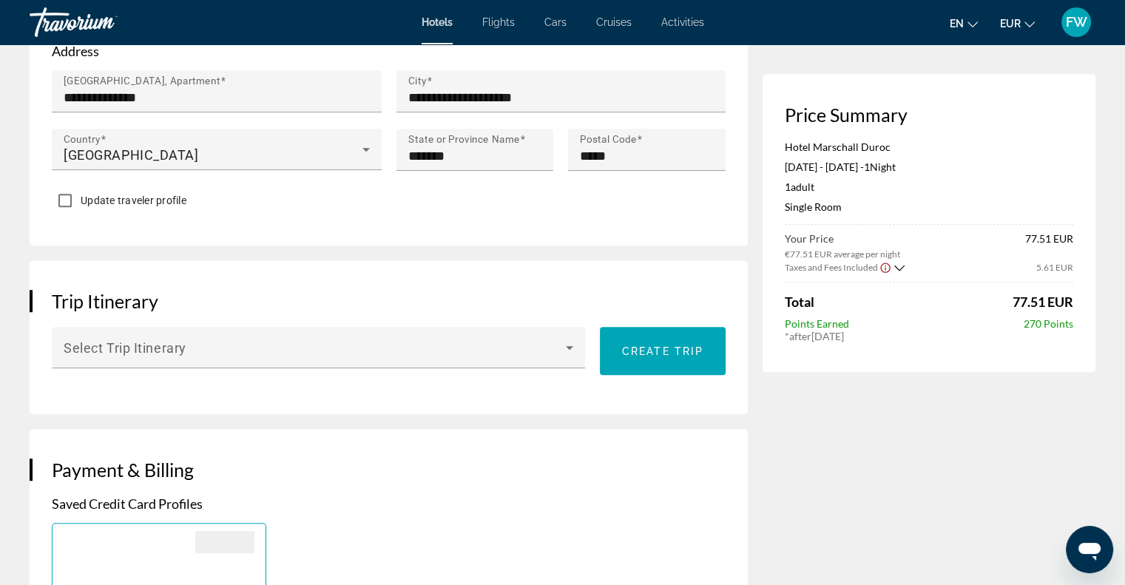
scroll to position [370, 0]
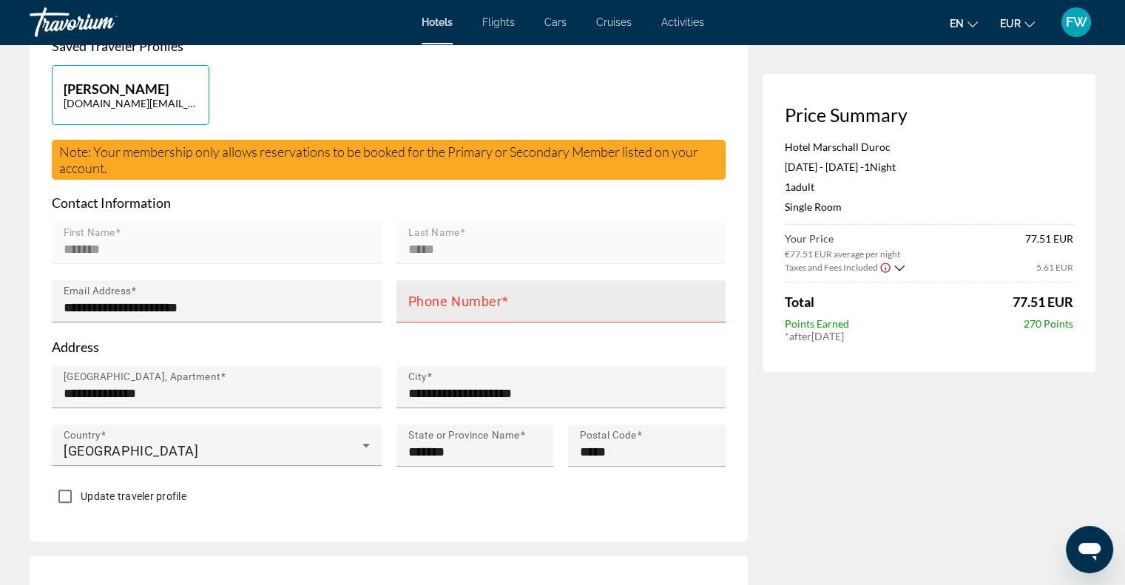
click at [489, 304] on mat-label "Phone Number" at bounding box center [455, 302] width 94 height 16
click at [489, 304] on input "Phone Number" at bounding box center [565, 308] width 315 height 18
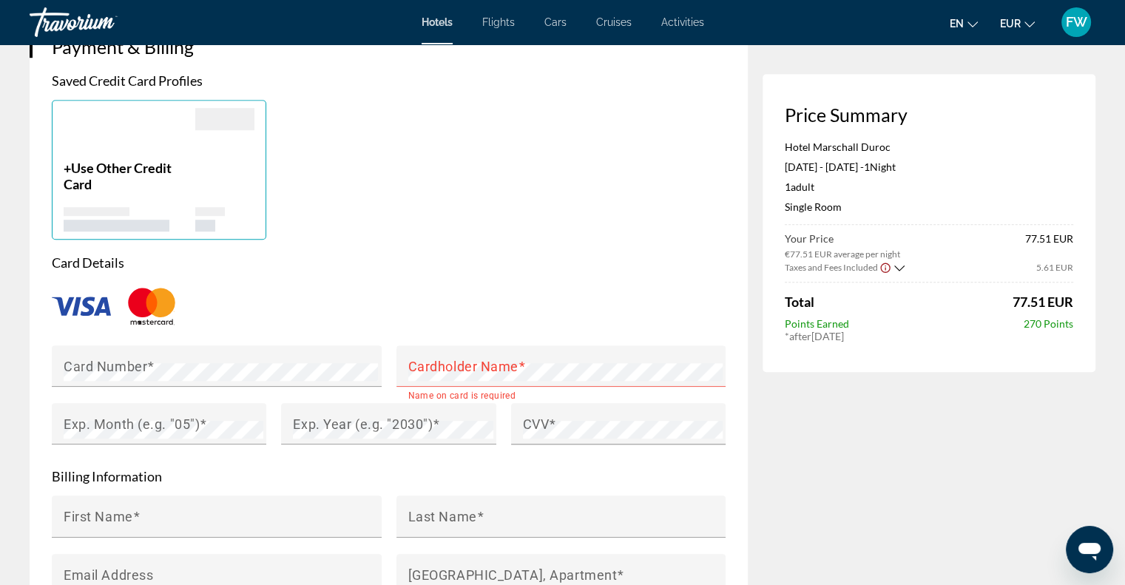
scroll to position [1183, 0]
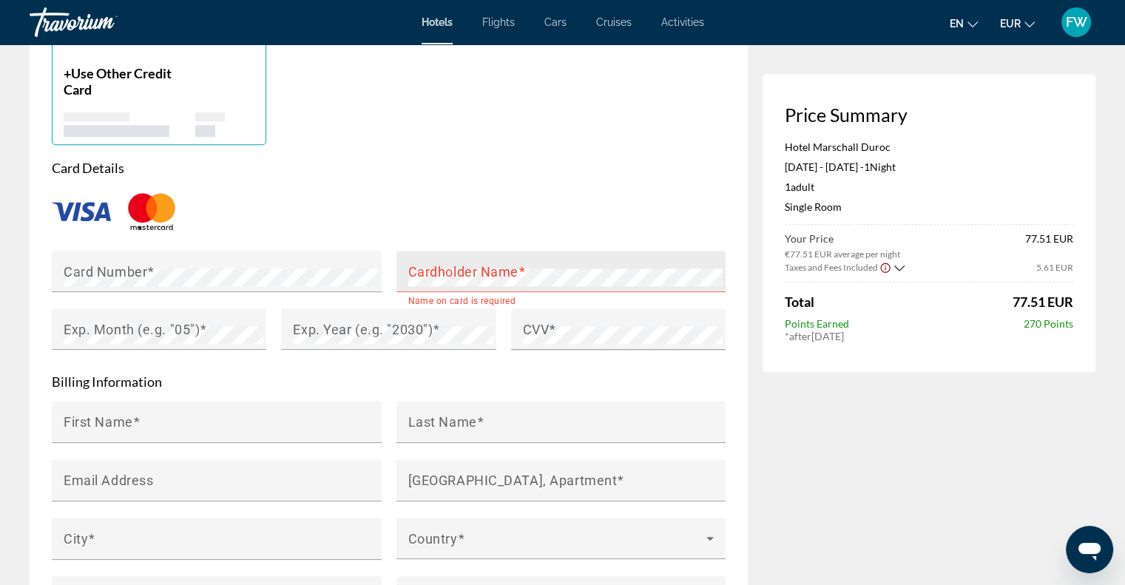
type input "**********"
click at [489, 276] on mat-label "Cardholder Name" at bounding box center [463, 271] width 110 height 16
click at [874, 462] on div "Price Summary Hotel Marschall Duroc Oct 15, 2025 - Oct 16, 2025 - 1 Night Night…" at bounding box center [928, 95] width 333 height 2334
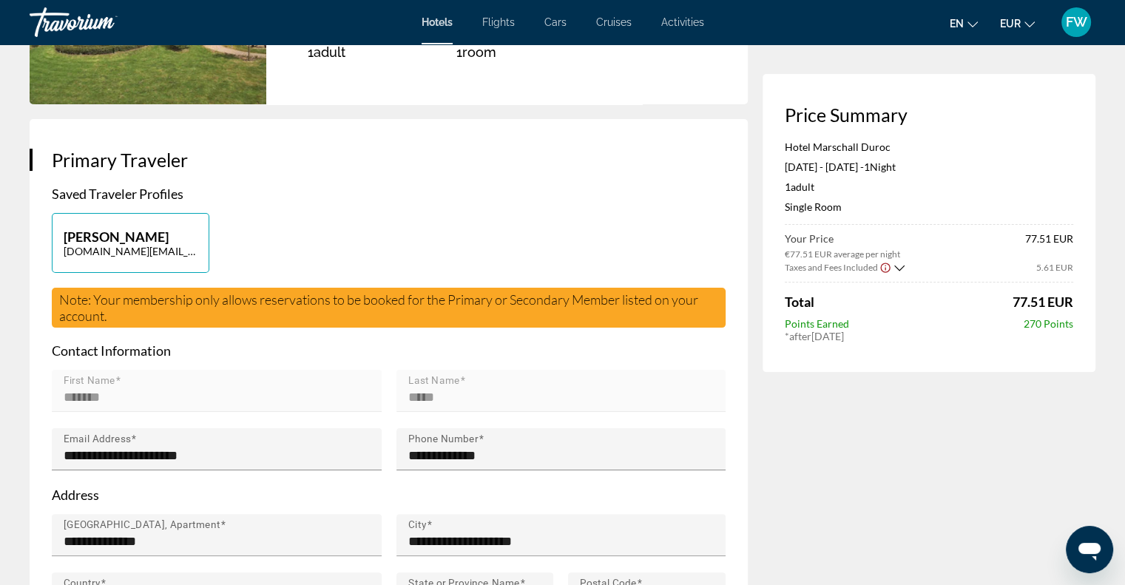
scroll to position [0, 0]
